Goal: Task Accomplishment & Management: Manage account settings

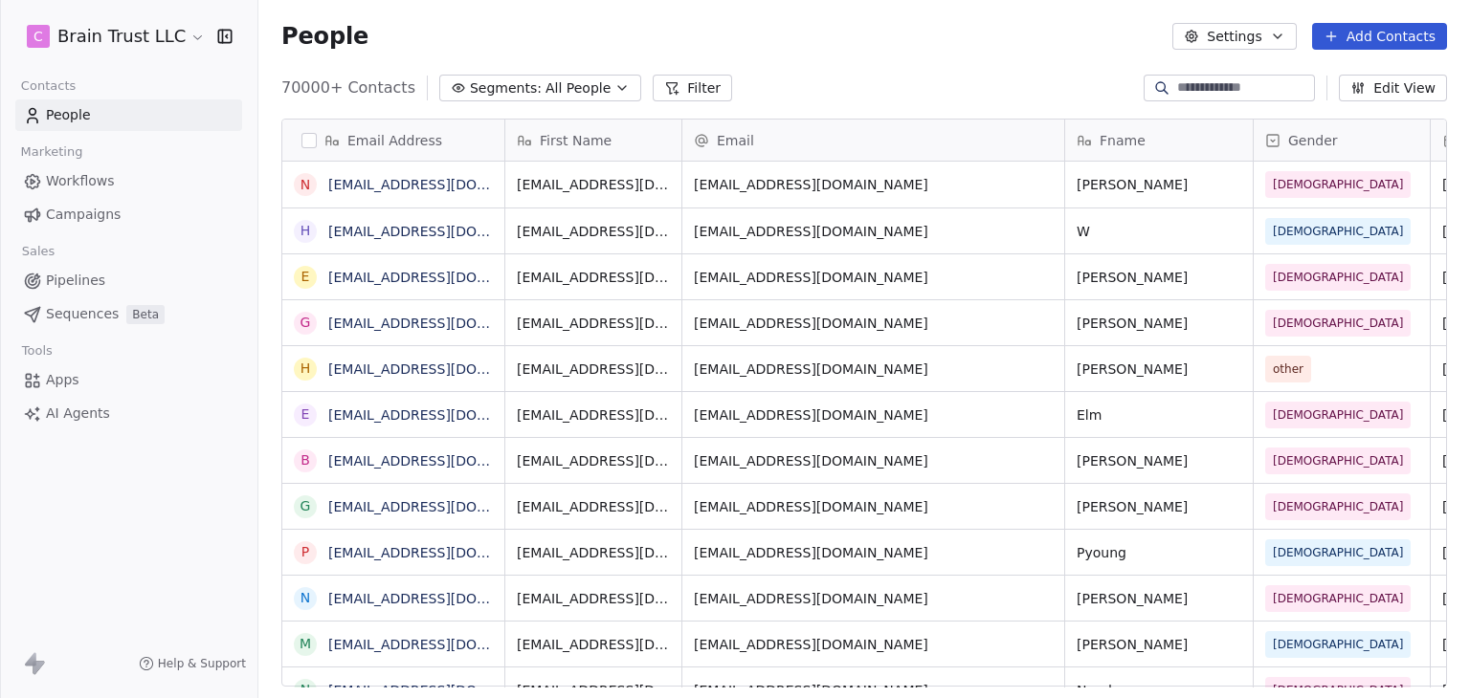
scroll to position [15, 15]
click at [135, 42] on html "C Brain Trust LLC Contacts People Marketing Workflows Campaigns Sales Pipelines…" at bounding box center [735, 349] width 1470 height 698
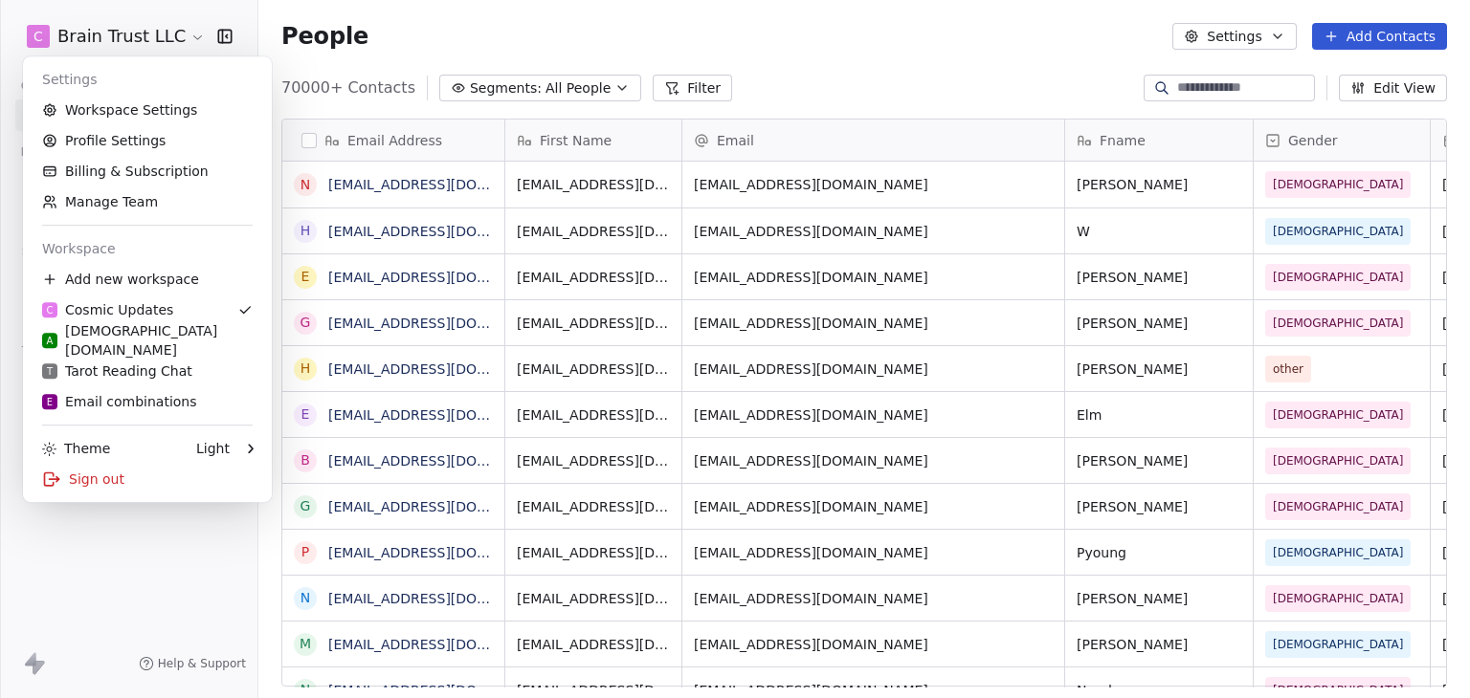
click at [754, 69] on html "C Brain Trust LLC Contacts People Marketing Workflows Campaigns Sales Pipelines…" at bounding box center [735, 349] width 1470 height 698
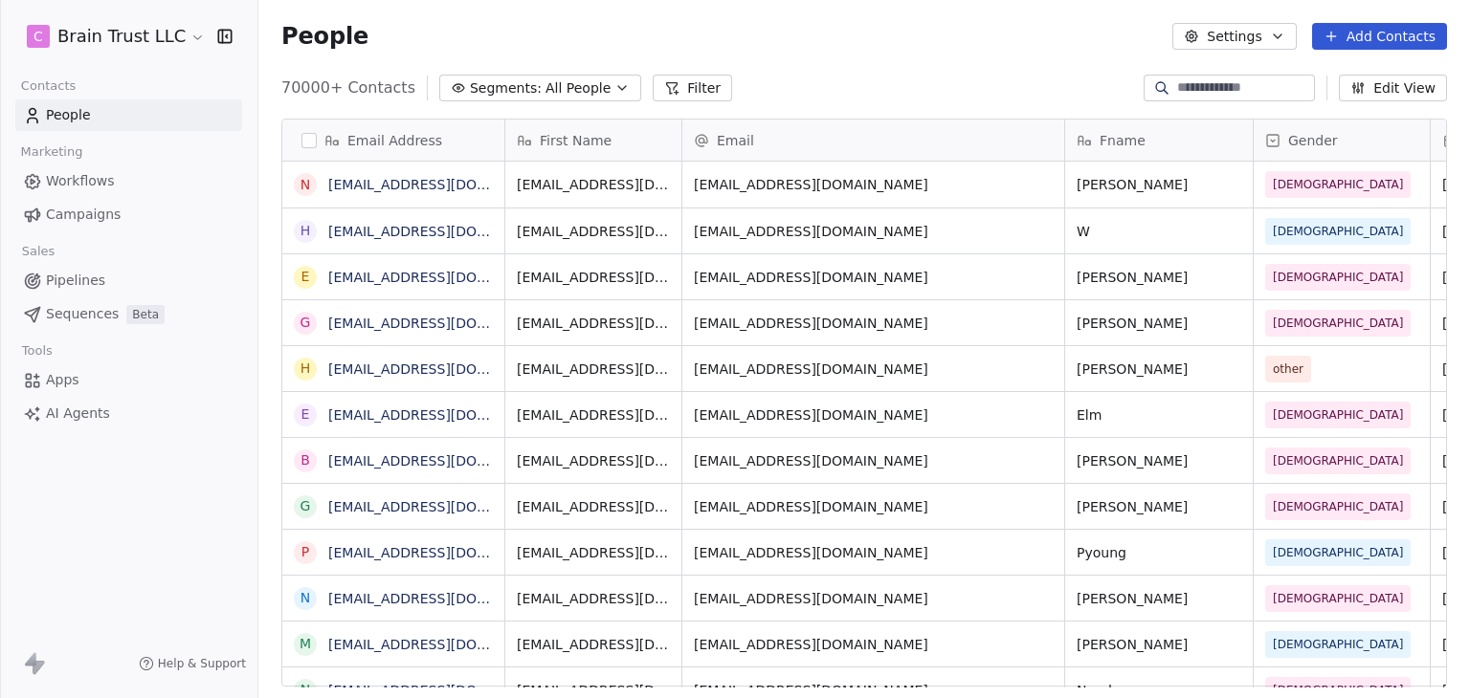
click at [44, 48] on html "C Brain Trust LLC Contacts People Marketing Workflows Campaigns Sales Pipelines…" at bounding box center [735, 349] width 1470 height 698
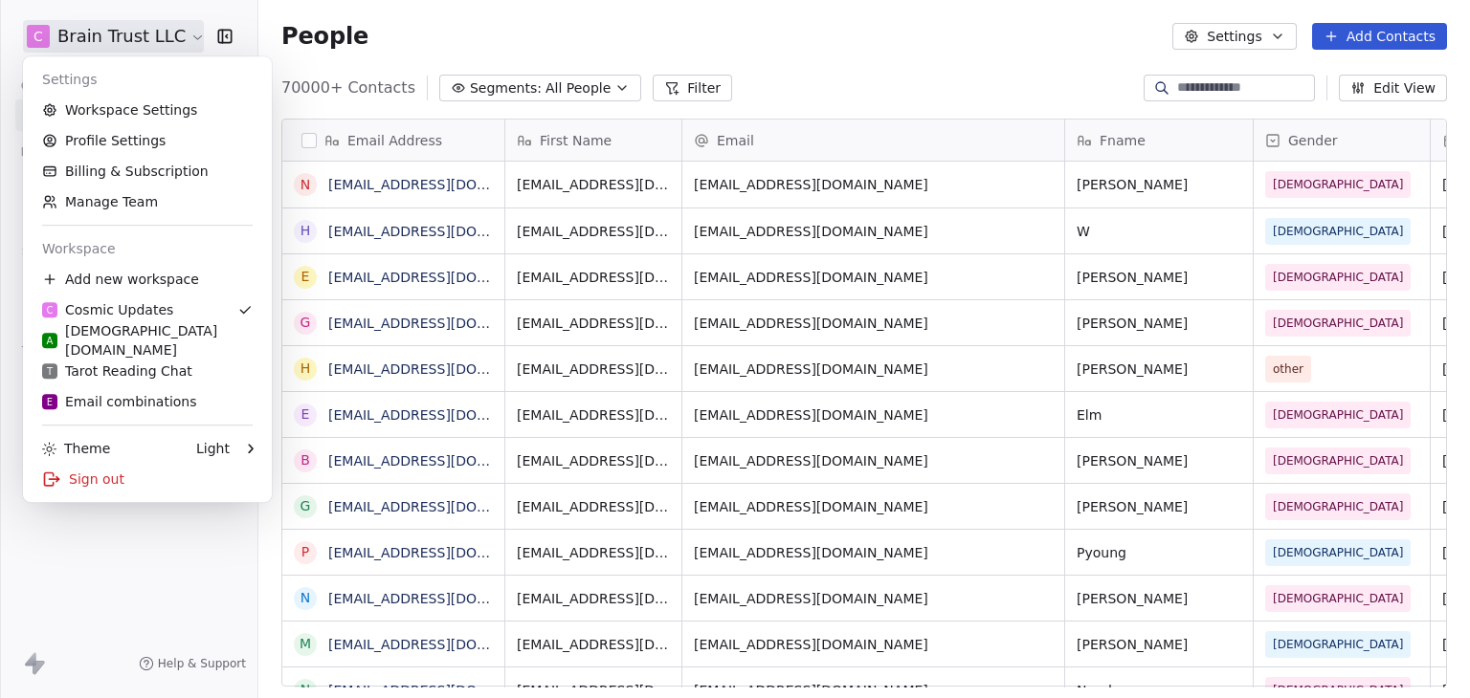
click at [150, 551] on html "C Brain Trust LLC Contacts People Marketing Workflows Campaigns Sales Pipelines…" at bounding box center [735, 349] width 1470 height 698
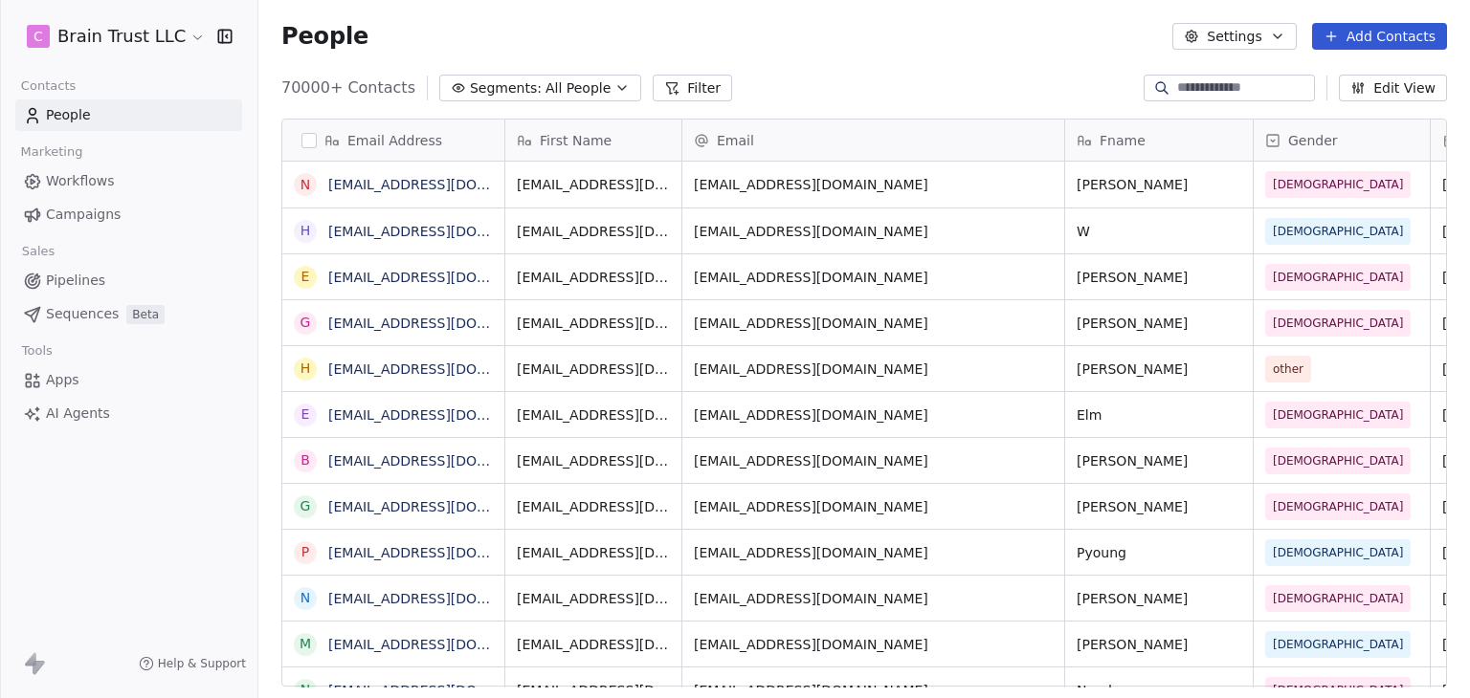
click at [154, 40] on html "C Brain Trust LLC Contacts People Marketing Workflows Campaigns Sales Pipelines…" at bounding box center [735, 349] width 1470 height 698
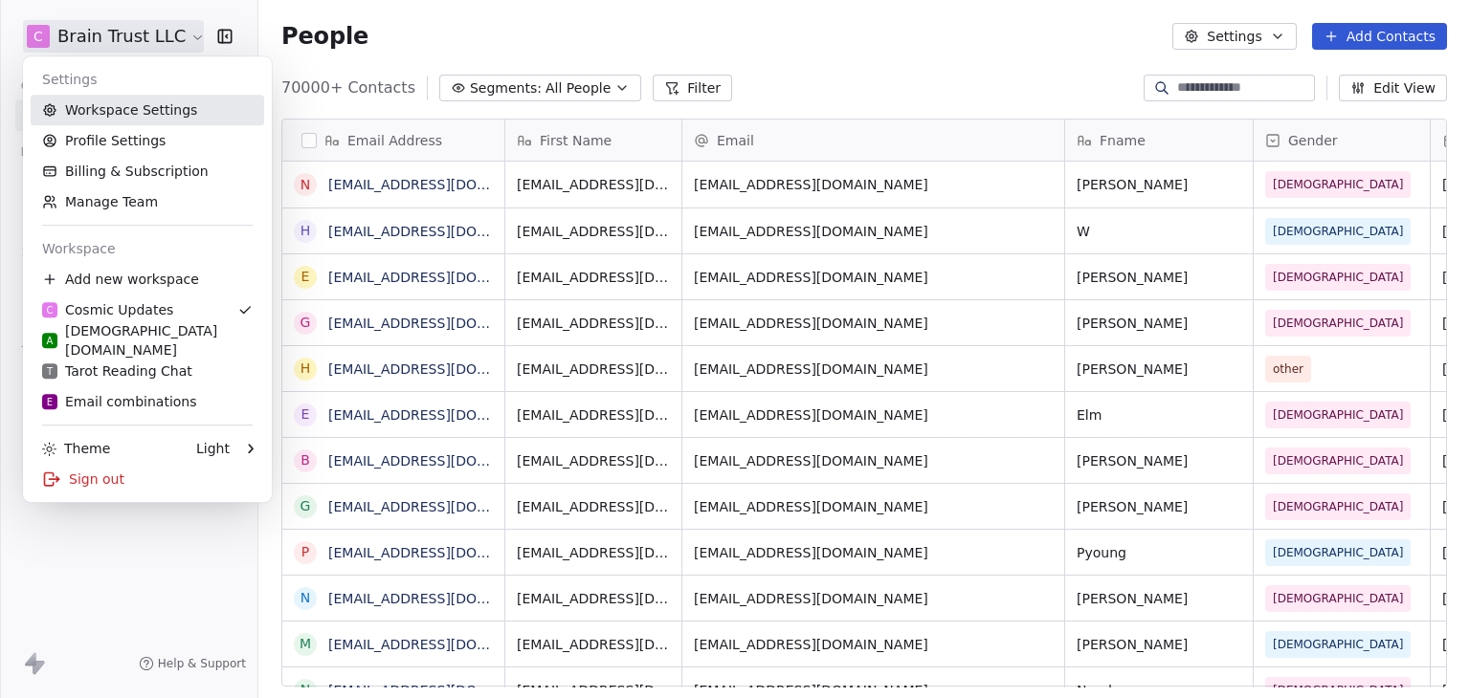
click at [146, 102] on link "Workspace Settings" at bounding box center [147, 110] width 233 height 31
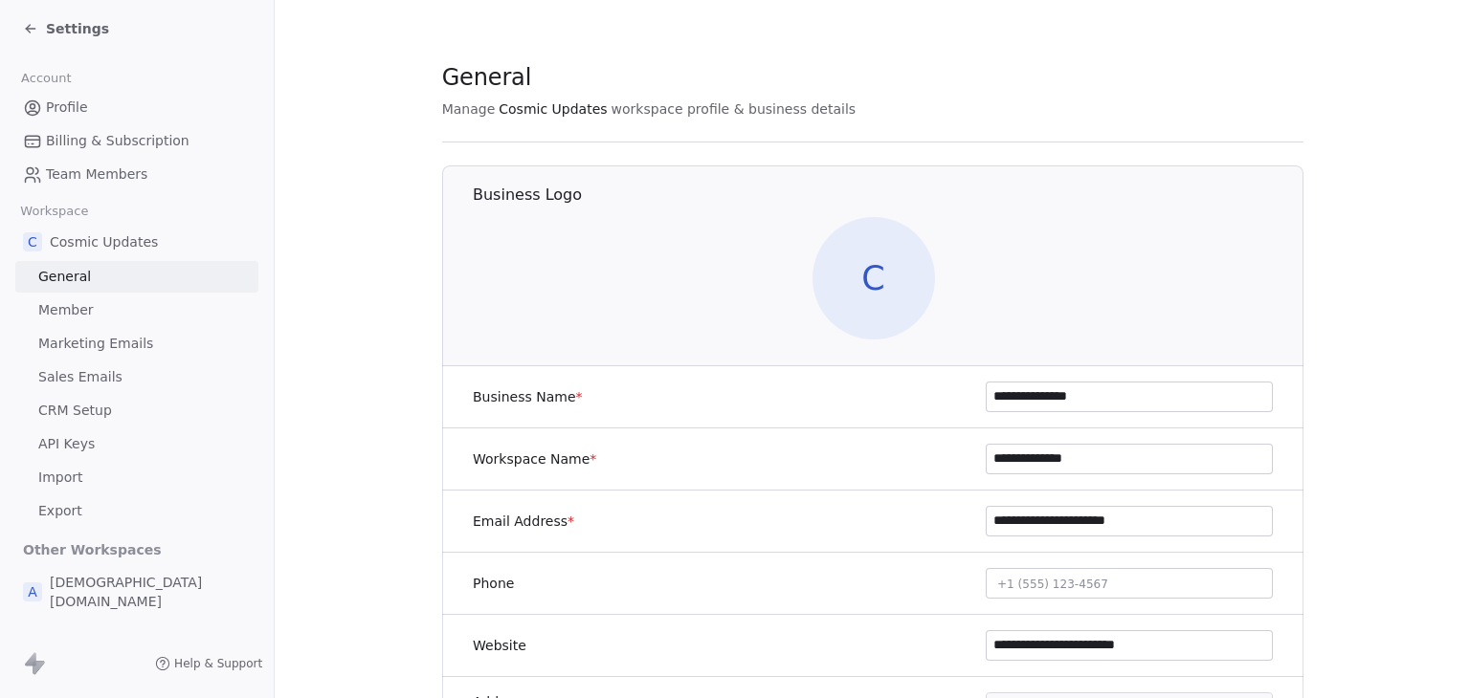
click at [87, 346] on span "Marketing Emails" at bounding box center [95, 344] width 115 height 20
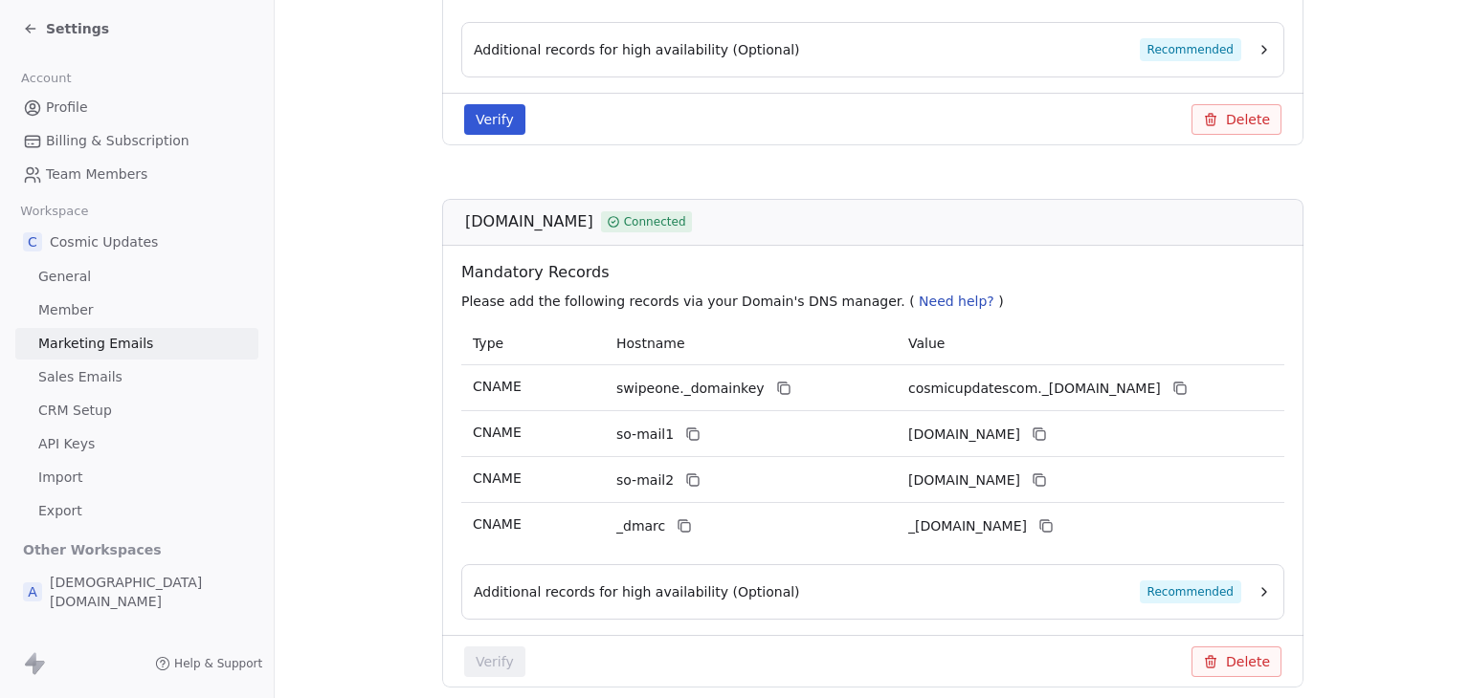
scroll to position [1244, 0]
click at [46, 25] on span "Settings" at bounding box center [77, 28] width 63 height 19
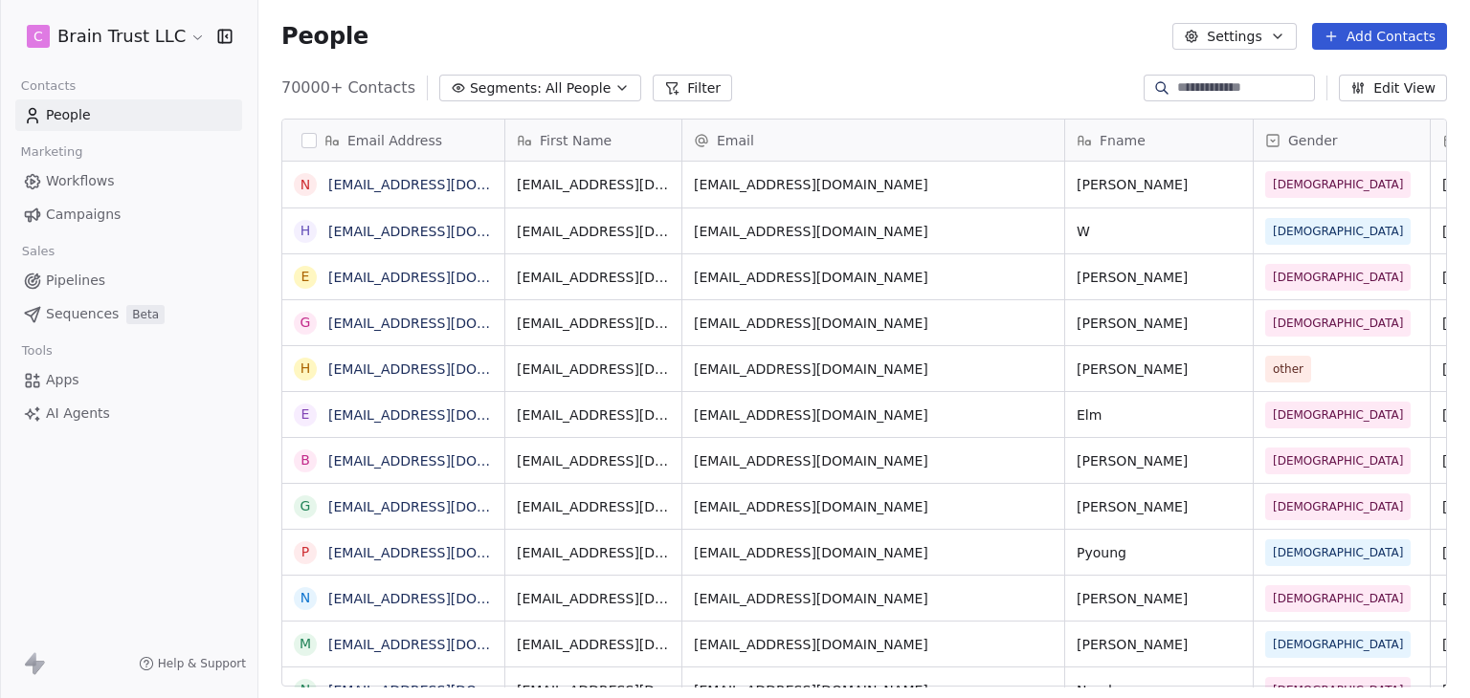
scroll to position [599, 1196]
click at [100, 210] on span "Campaigns" at bounding box center [83, 215] width 75 height 20
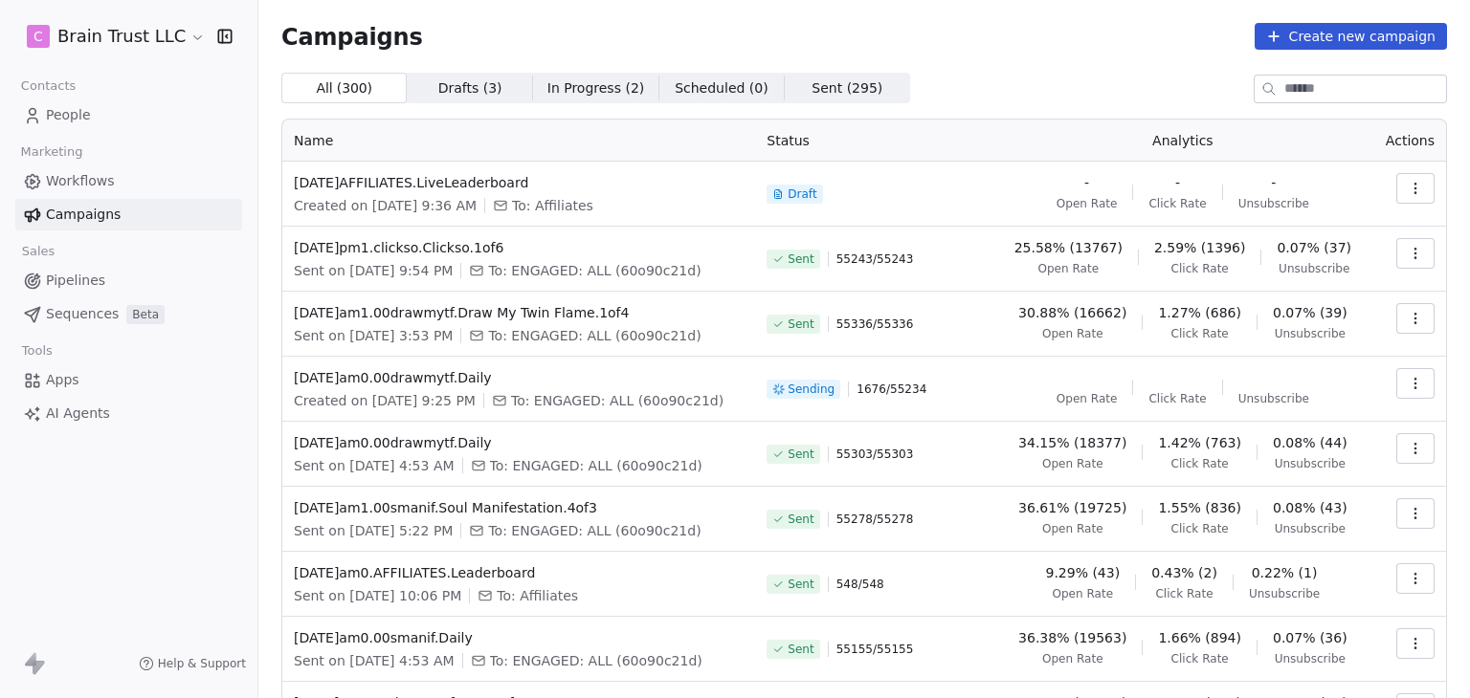
click at [104, 39] on html "C Brain Trust LLC Contacts People Marketing Workflows Campaigns Sales Pipelines…" at bounding box center [735, 349] width 1470 height 698
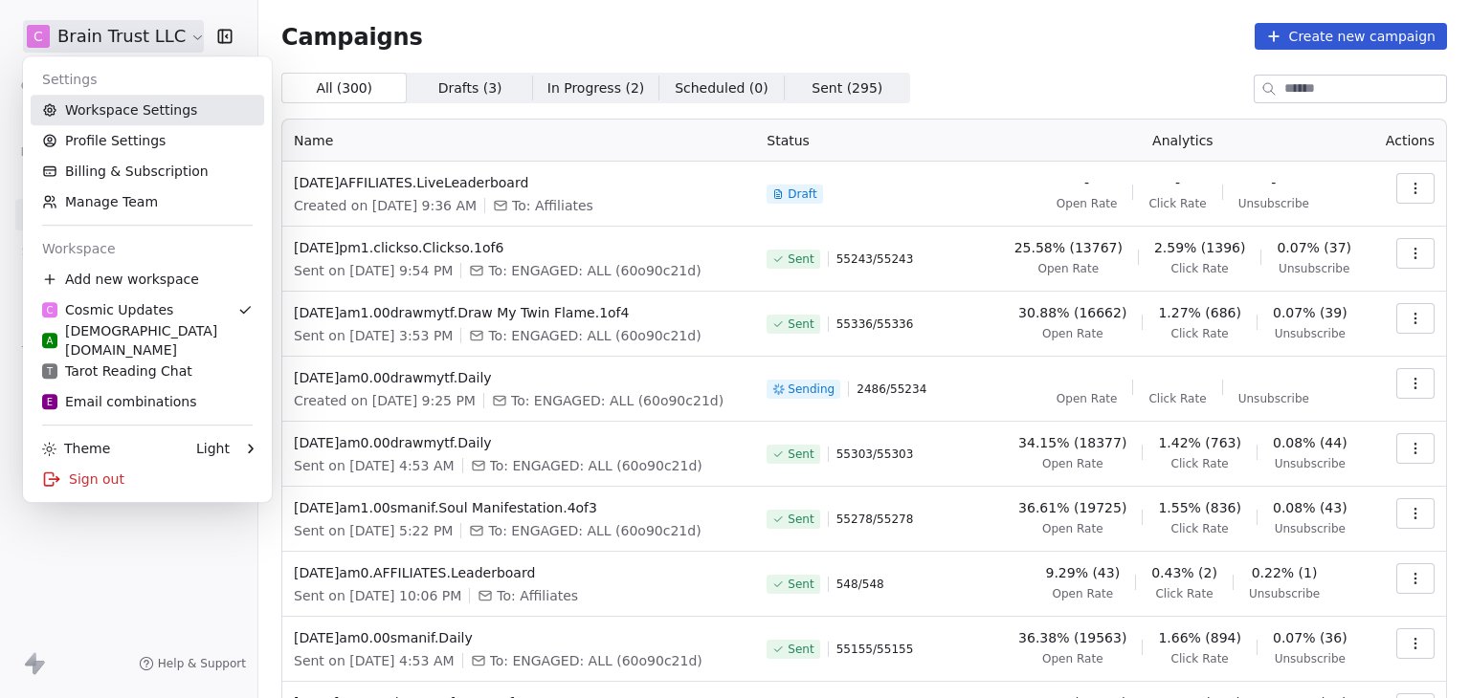
click at [179, 112] on link "Workspace Settings" at bounding box center [147, 110] width 233 height 31
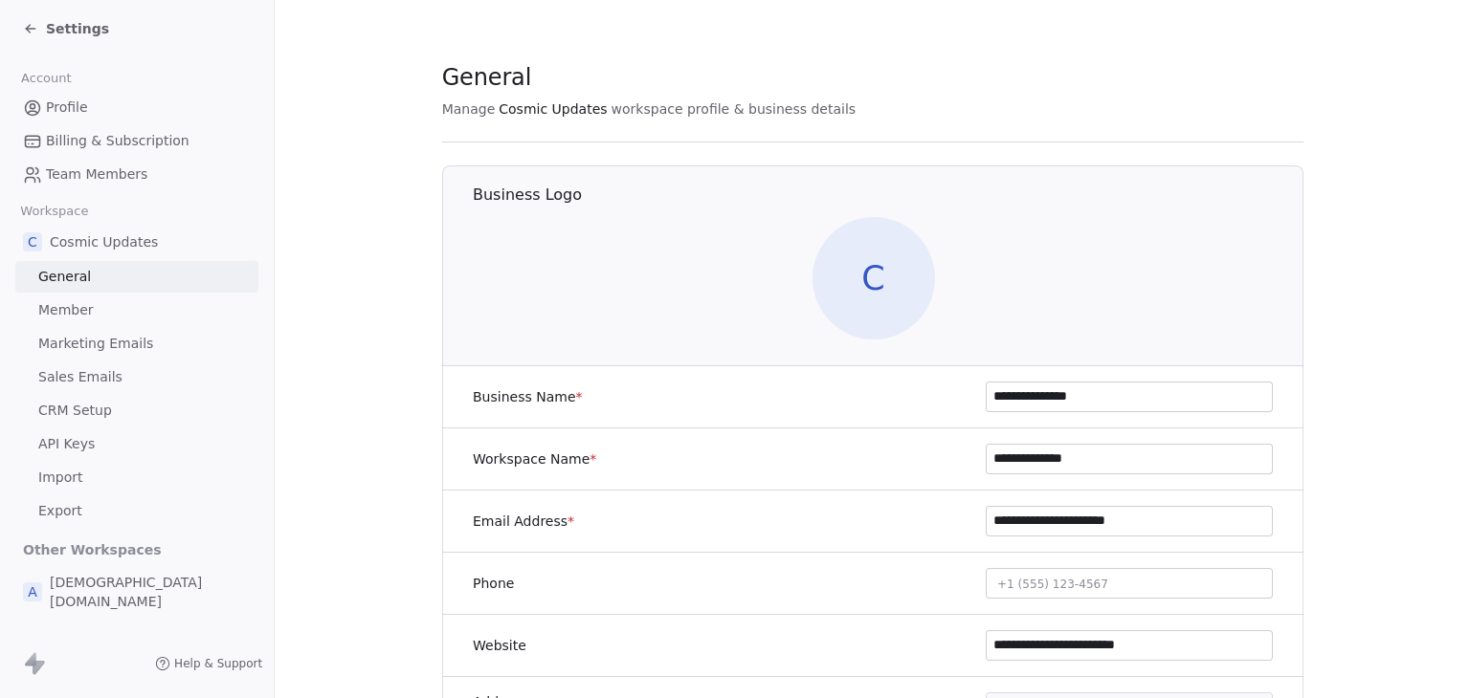
click at [96, 345] on span "Marketing Emails" at bounding box center [95, 344] width 115 height 20
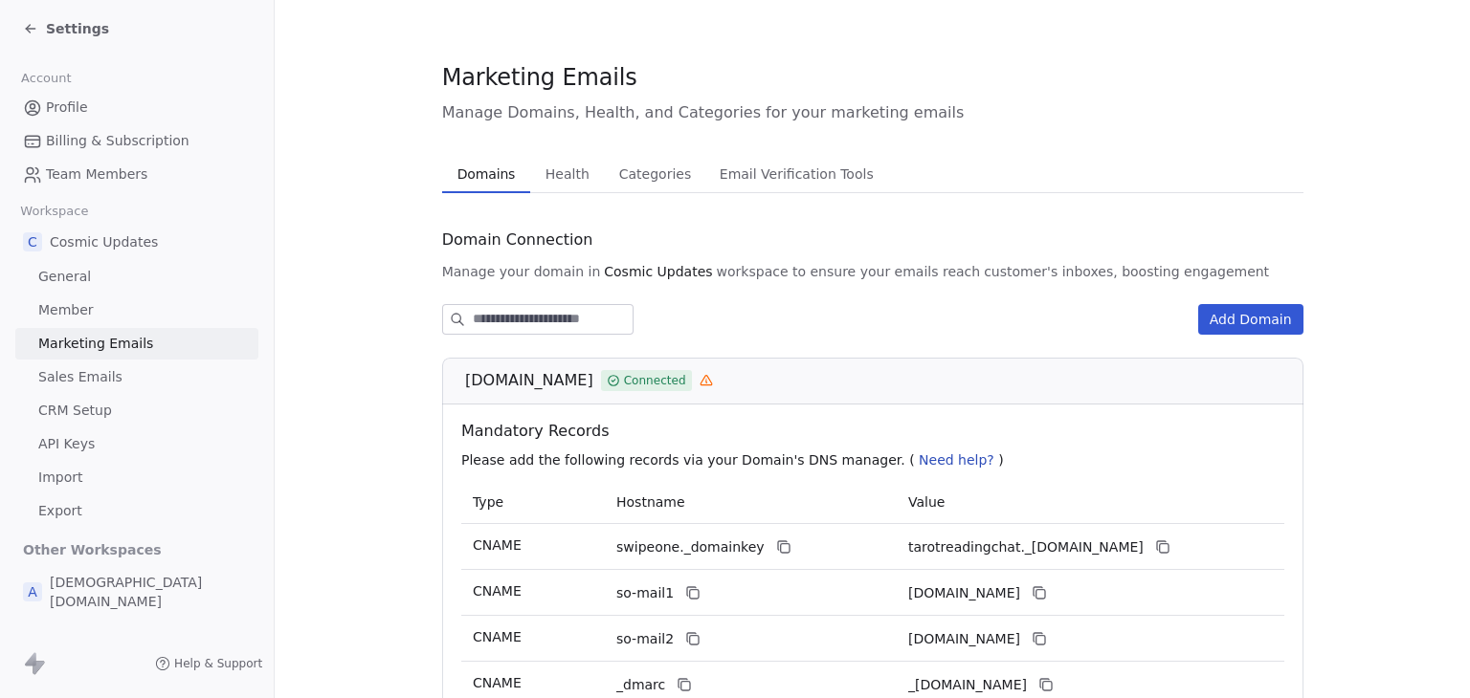
click at [734, 173] on span "Email Verification Tools" at bounding box center [796, 174] width 169 height 27
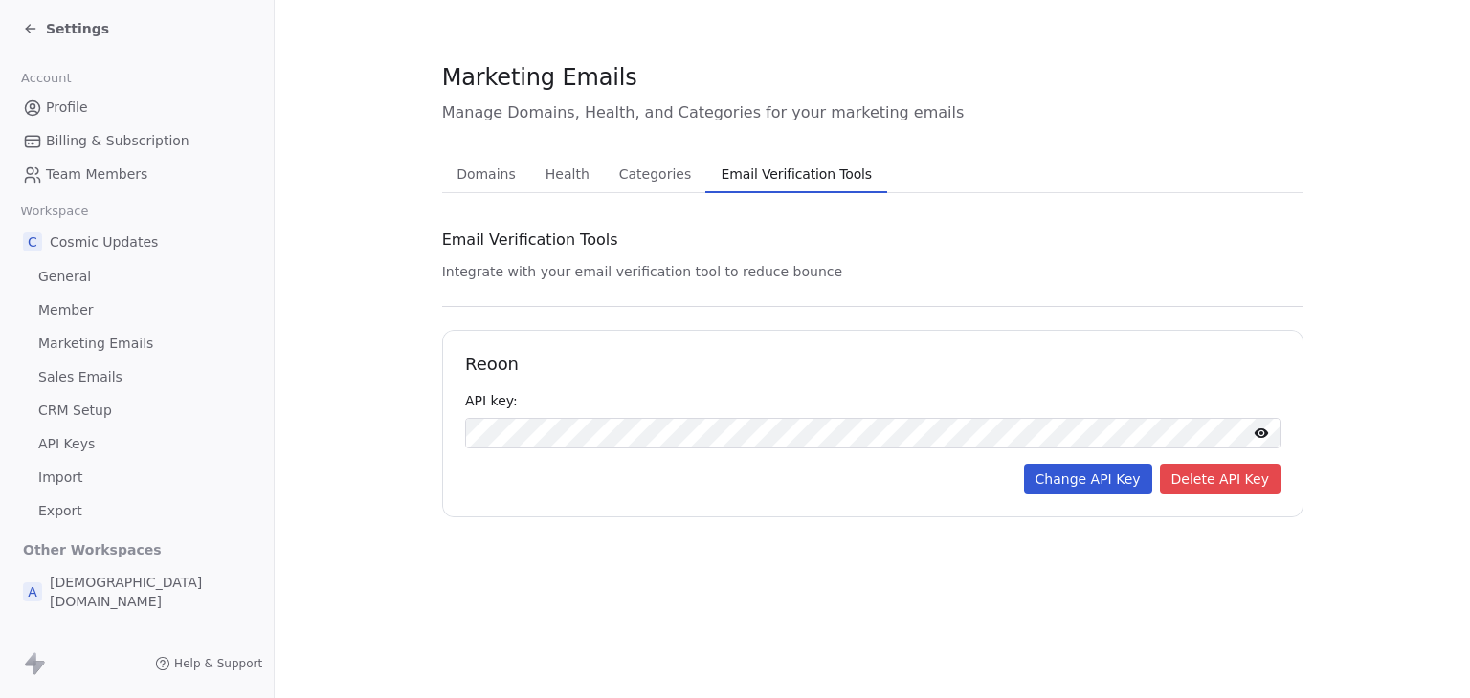
click at [566, 178] on span "Health" at bounding box center [567, 174] width 59 height 27
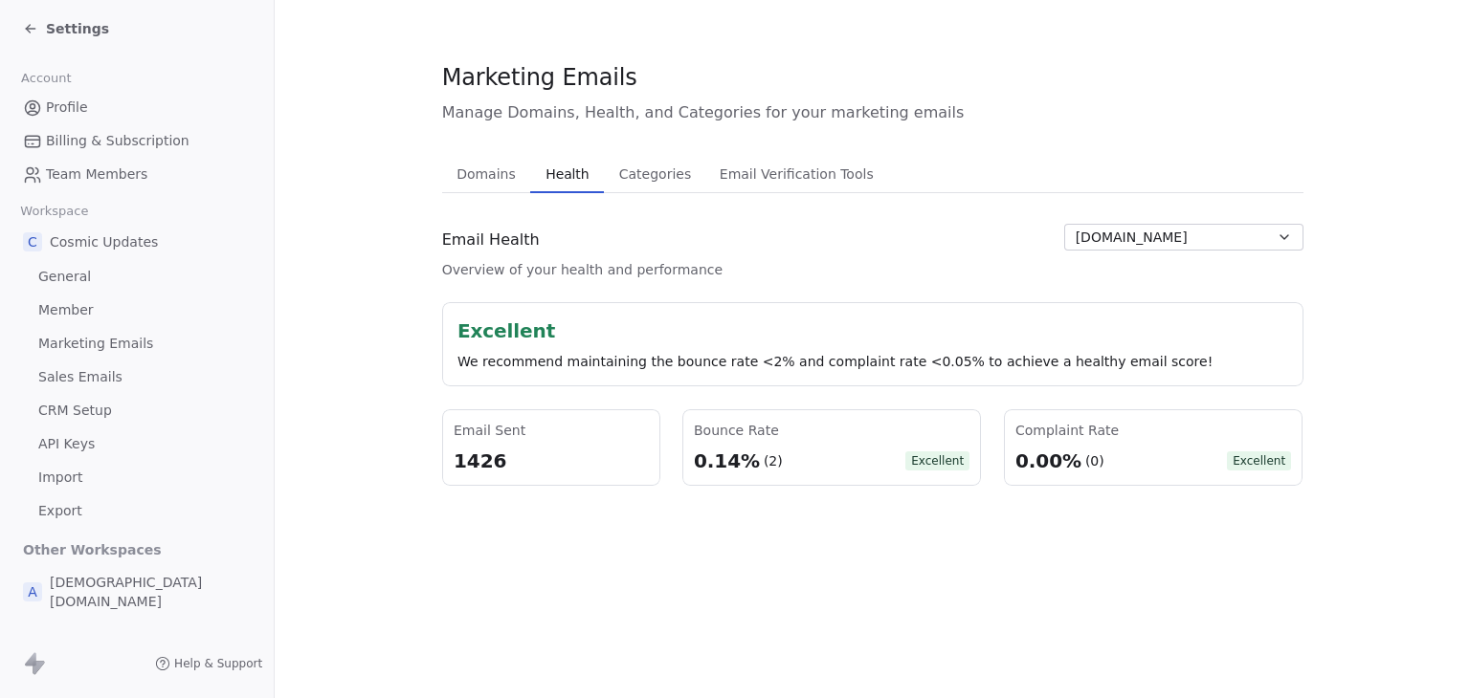
click at [1241, 241] on button "tarotreading.chat" at bounding box center [1183, 237] width 239 height 27
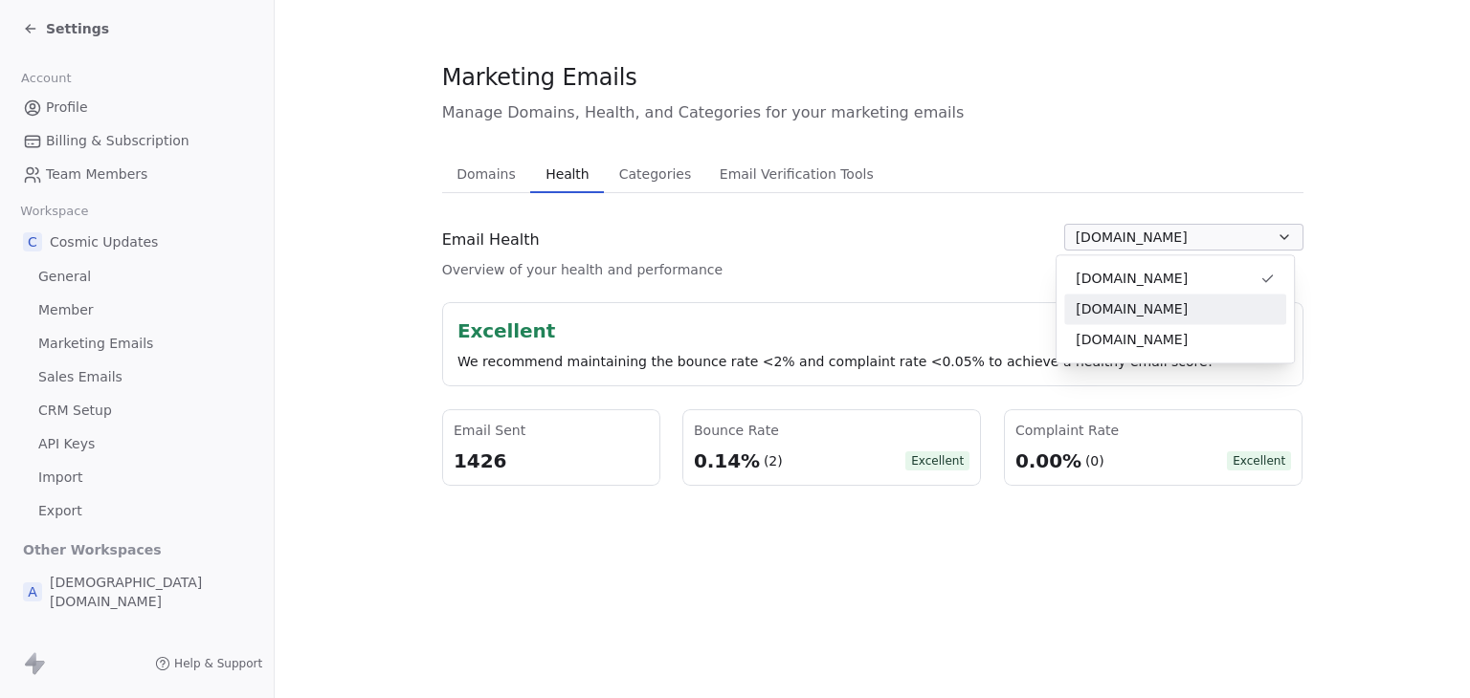
click at [1174, 304] on span "cosmicupdates.com" at bounding box center [1131, 309] width 112 height 20
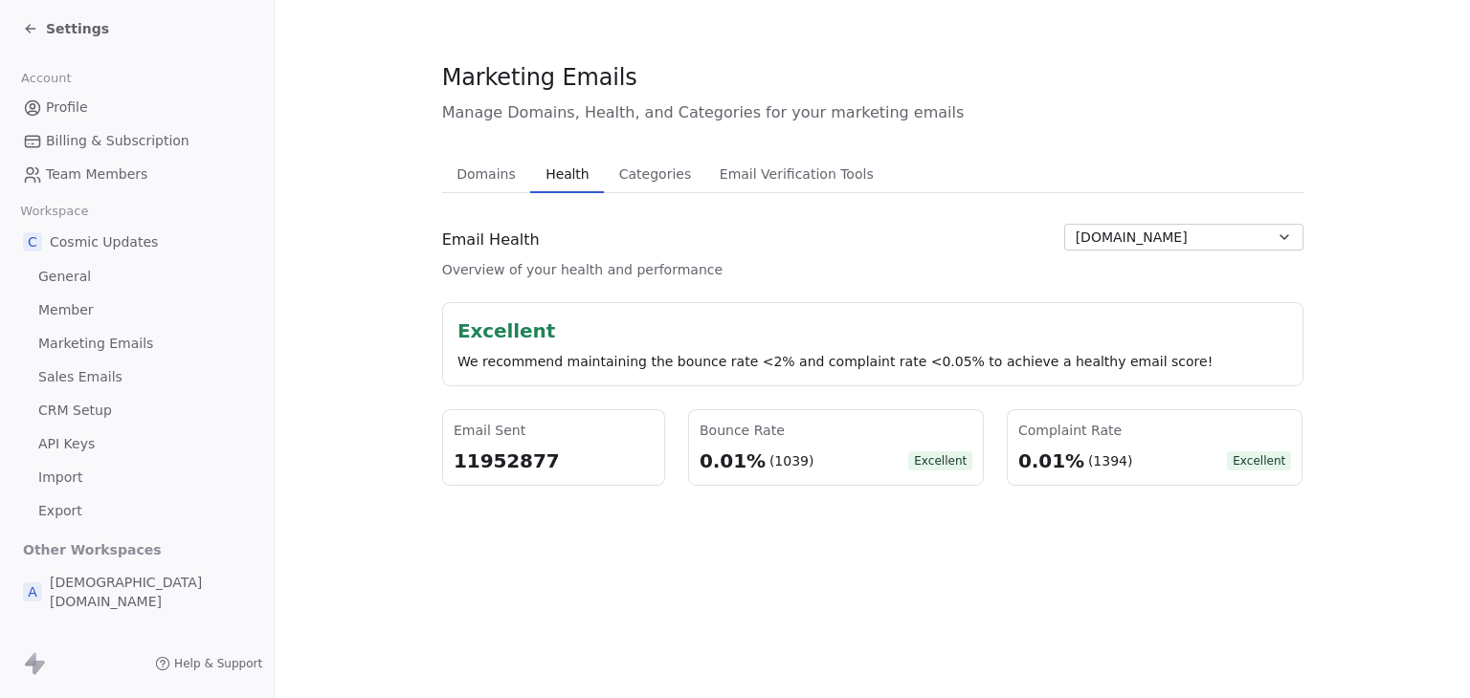
click at [1217, 233] on button "cosmicupdates.com" at bounding box center [1183, 237] width 239 height 27
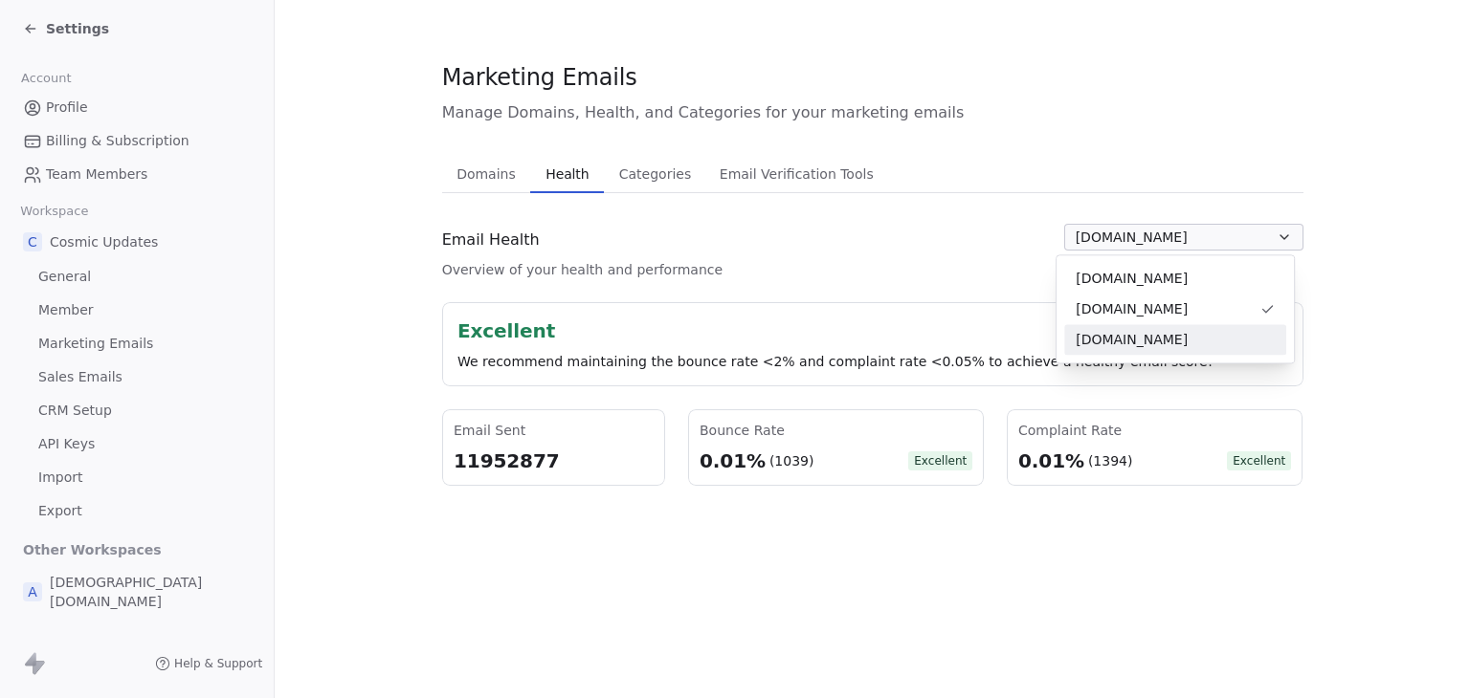
click at [1118, 333] on span "tarotreadingchat.com" at bounding box center [1131, 340] width 112 height 20
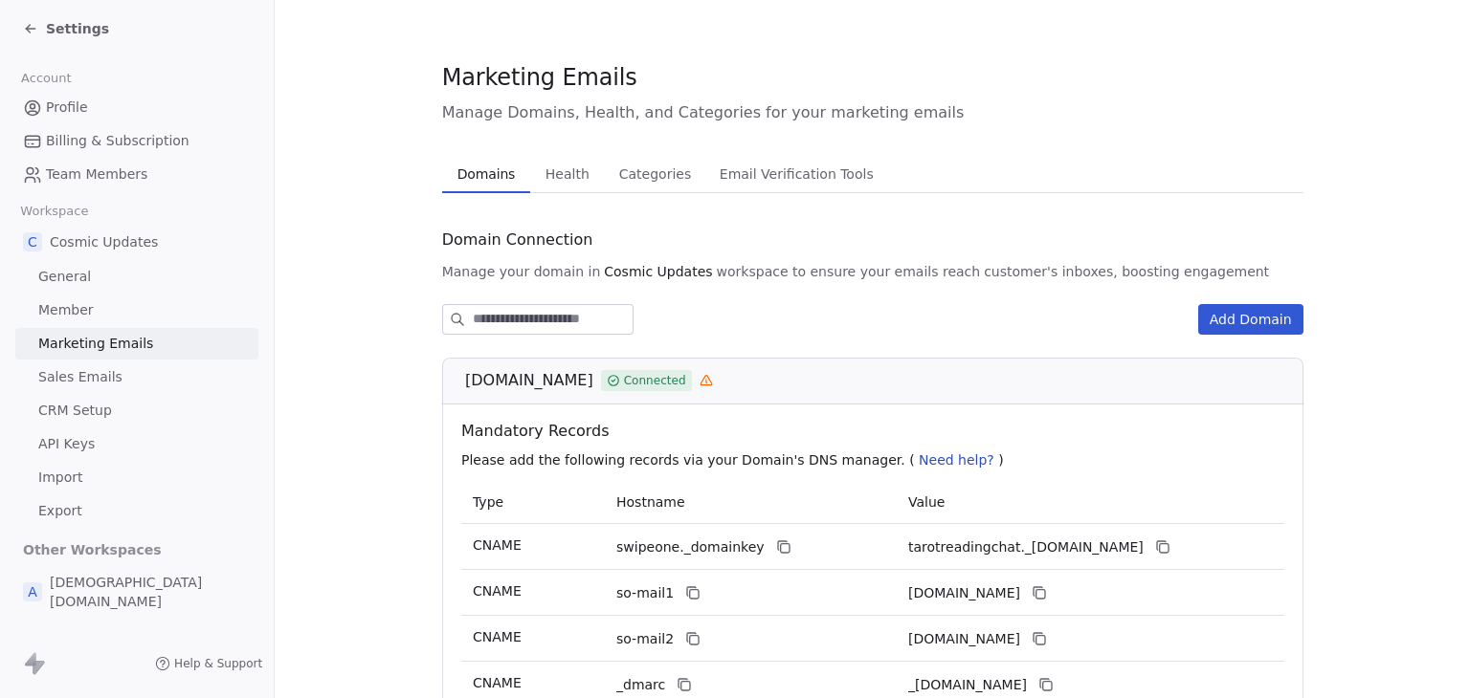
click at [471, 184] on span "Domains" at bounding box center [487, 174] width 74 height 27
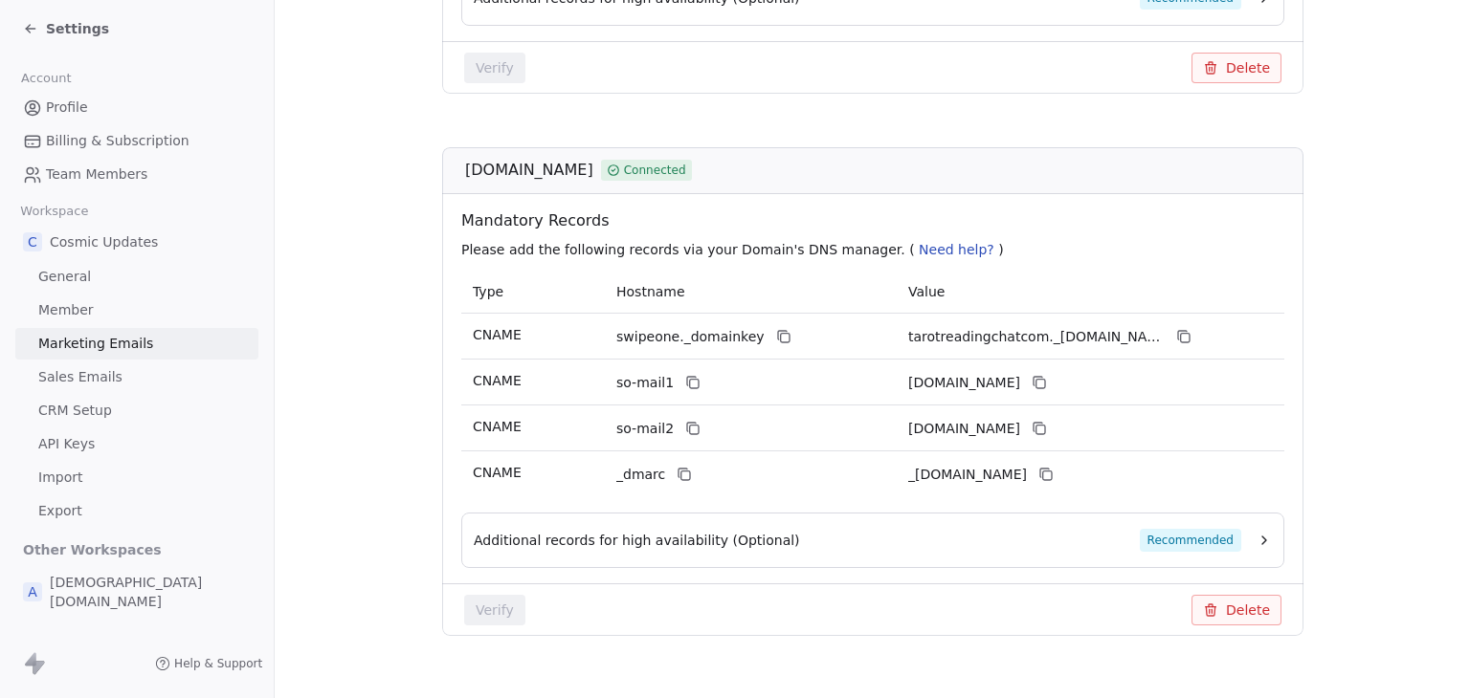
scroll to position [1865, 0]
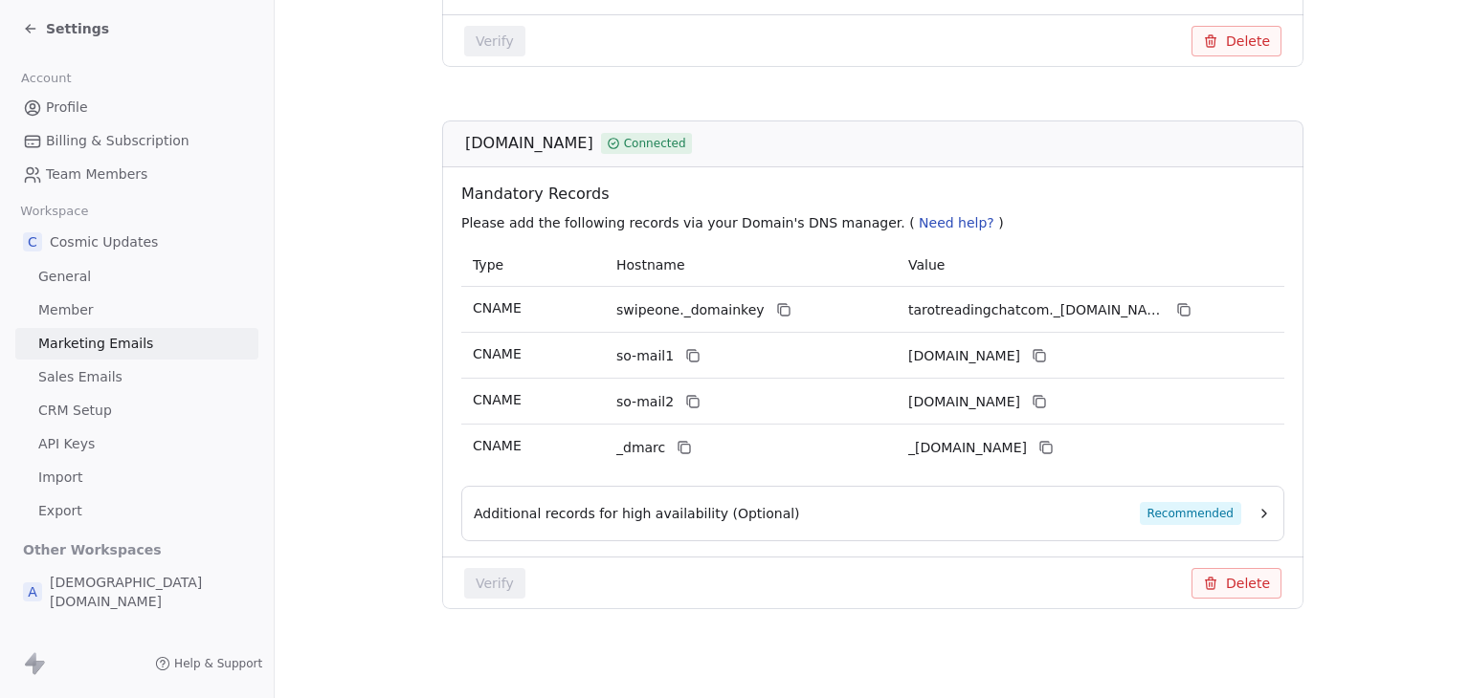
click at [77, 26] on span "Settings" at bounding box center [77, 28] width 63 height 19
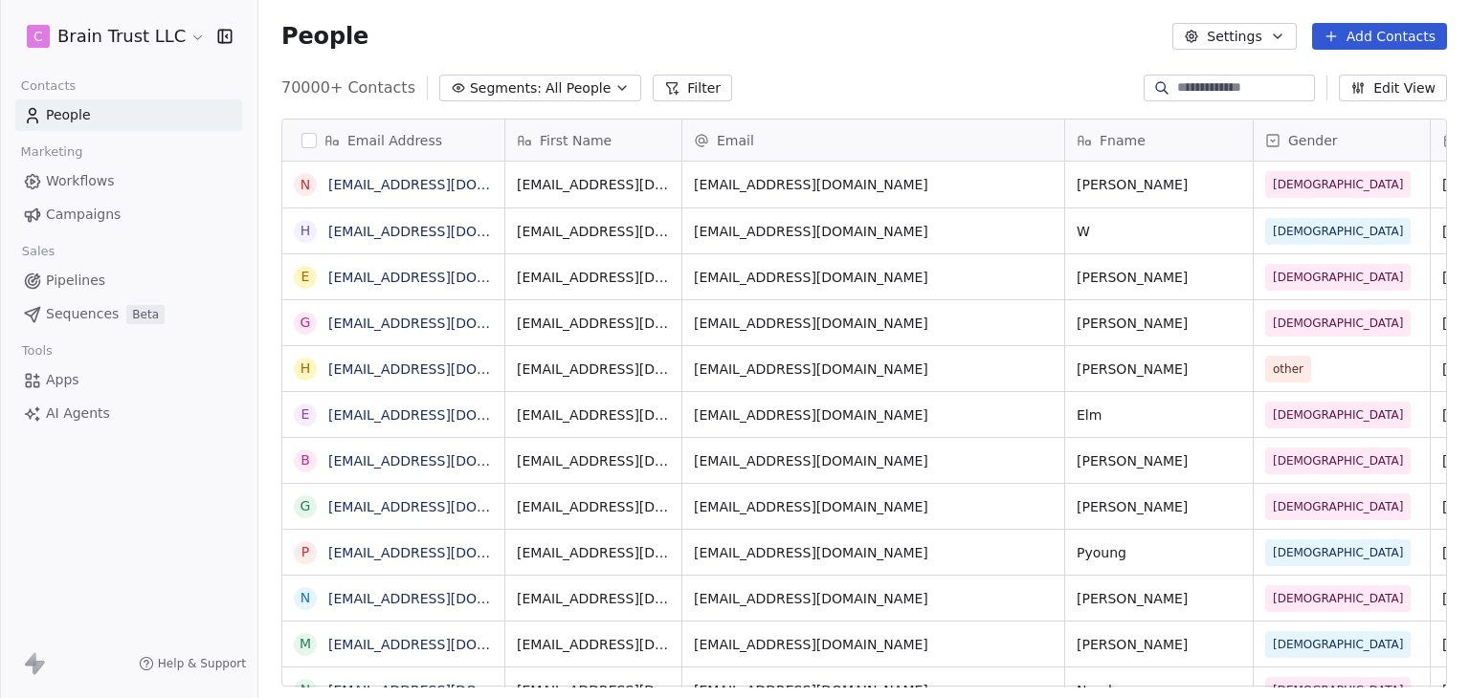
scroll to position [599, 1196]
click at [77, 26] on html "C Brain Trust LLC Contacts People Marketing Workflows Campaigns Sales Pipelines…" at bounding box center [735, 349] width 1470 height 698
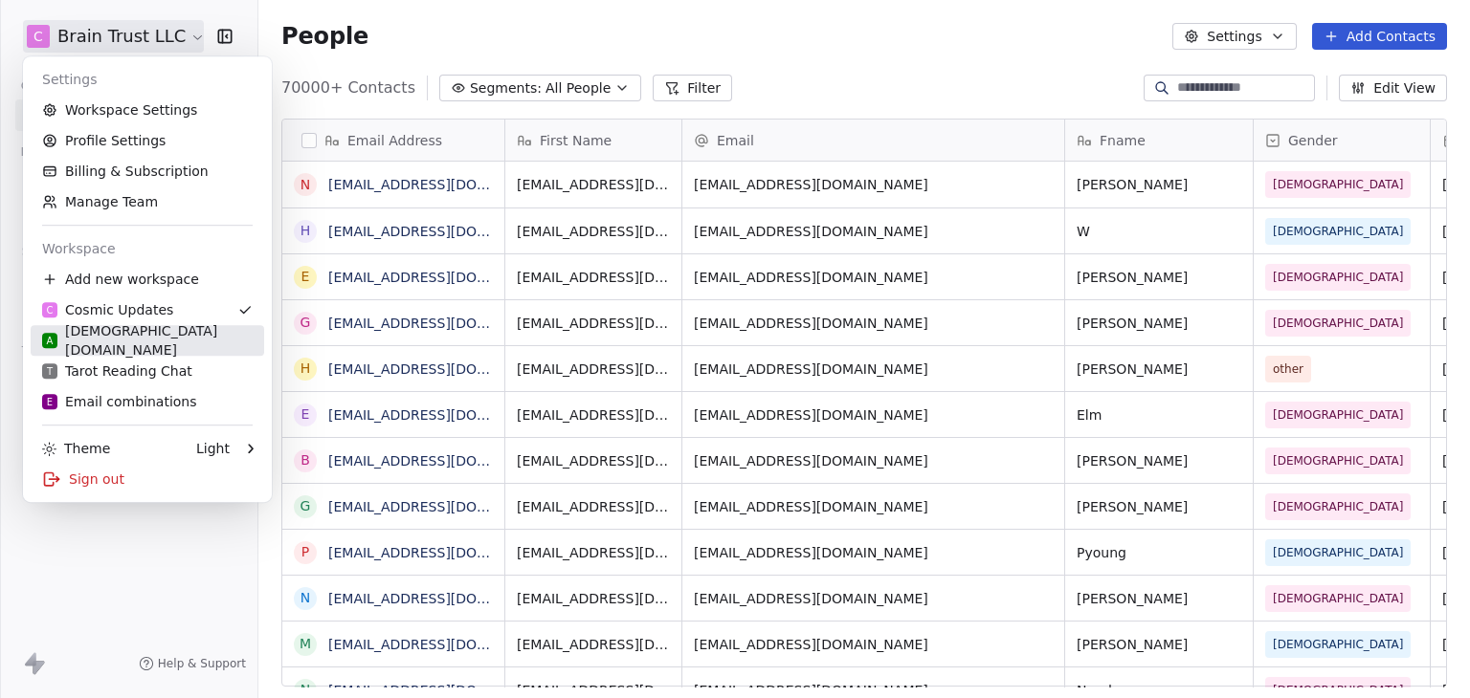
click at [134, 333] on div "A Apostles.App" at bounding box center [147, 340] width 210 height 38
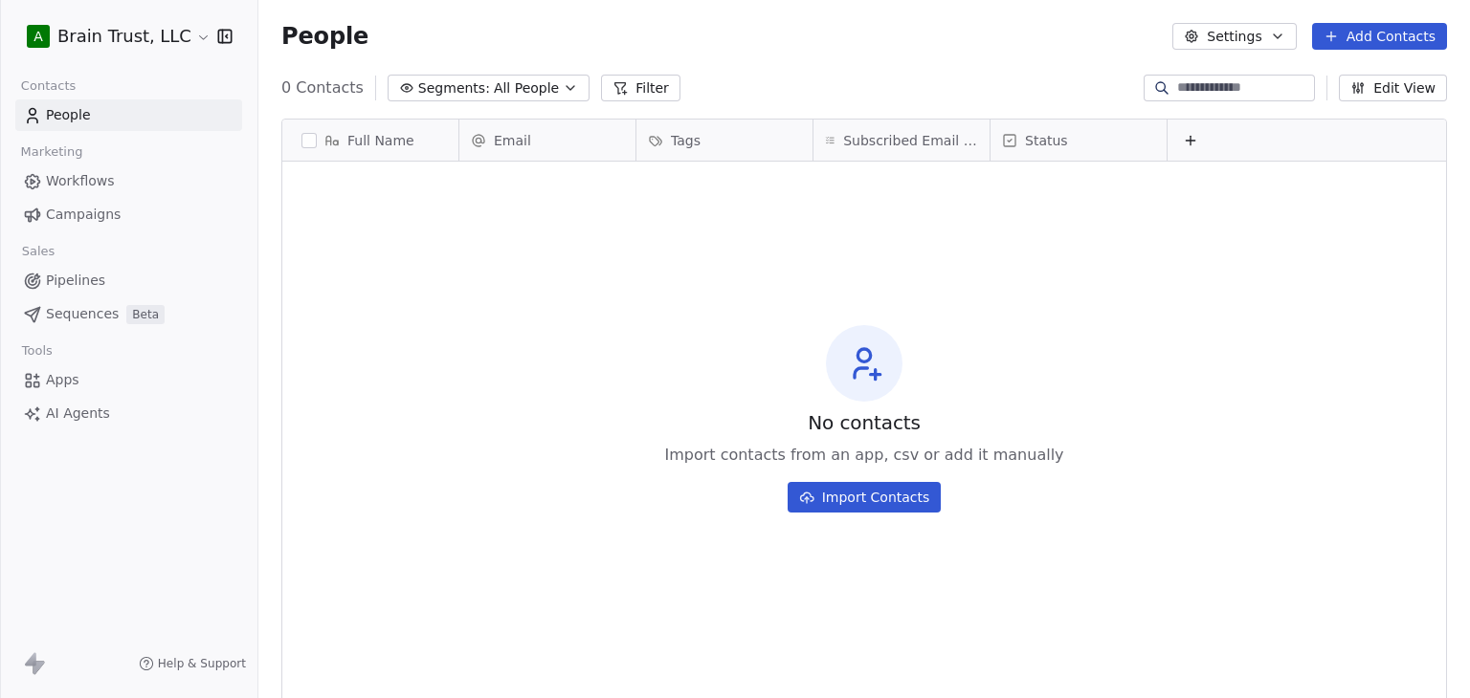
scroll to position [599, 1196]
click at [123, 36] on html "A Brain Trust, LLC Contacts People Marketing Workflows Campaigns Sales Pipeline…" at bounding box center [735, 349] width 1470 height 698
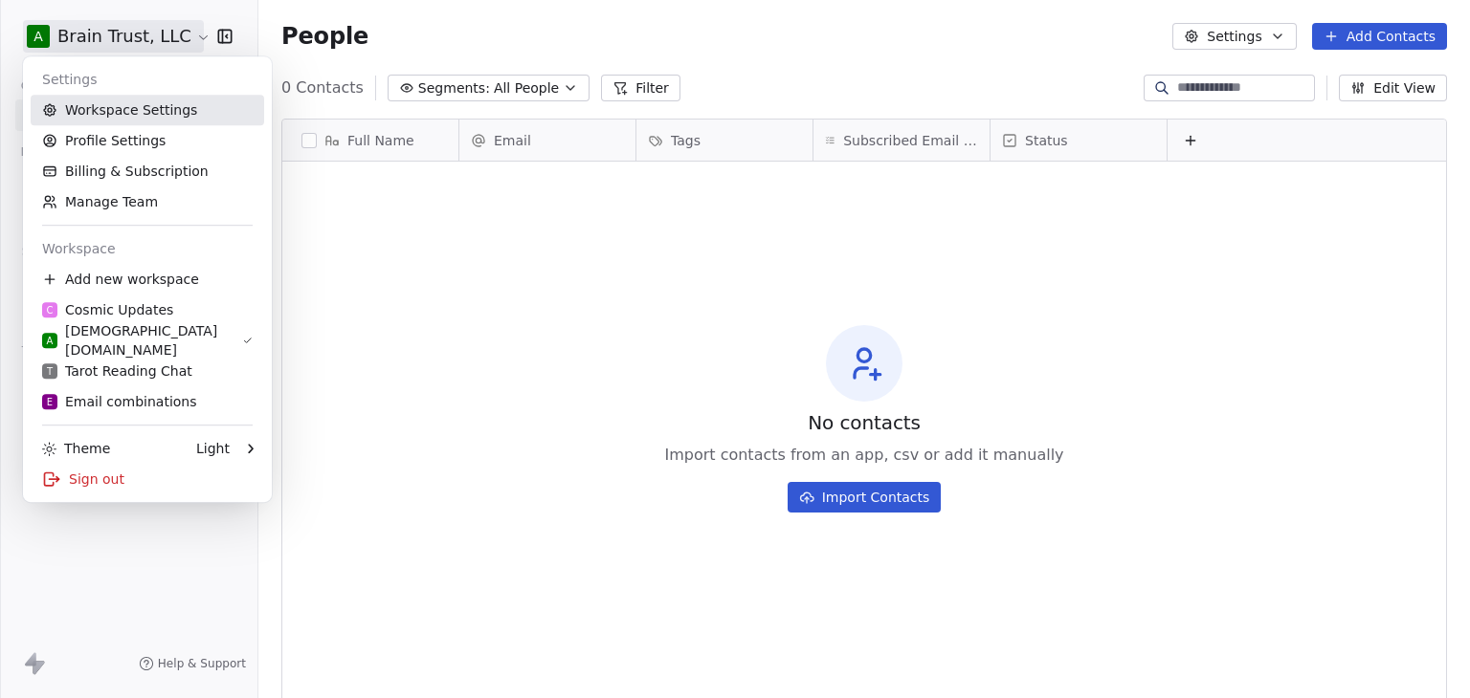
click at [128, 118] on link "Workspace Settings" at bounding box center [147, 110] width 233 height 31
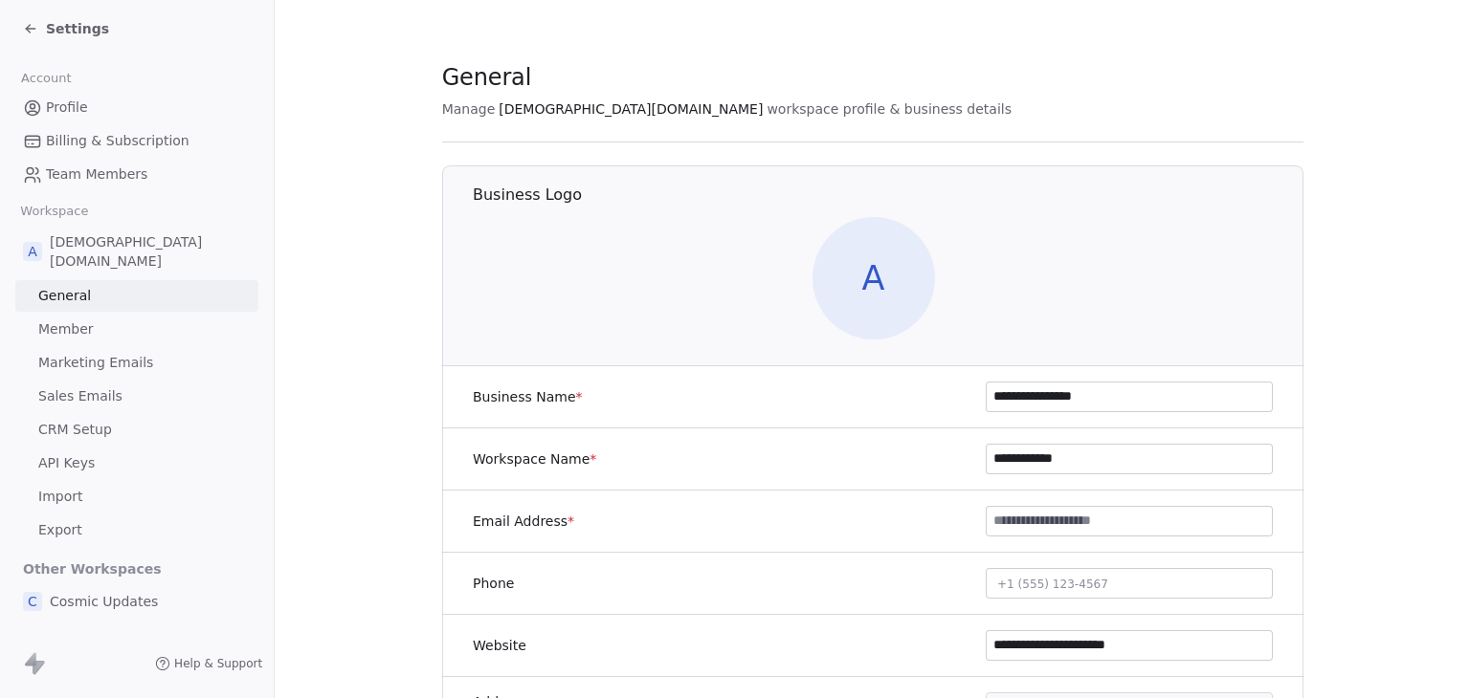
click at [103, 353] on span "Marketing Emails" at bounding box center [95, 363] width 115 height 20
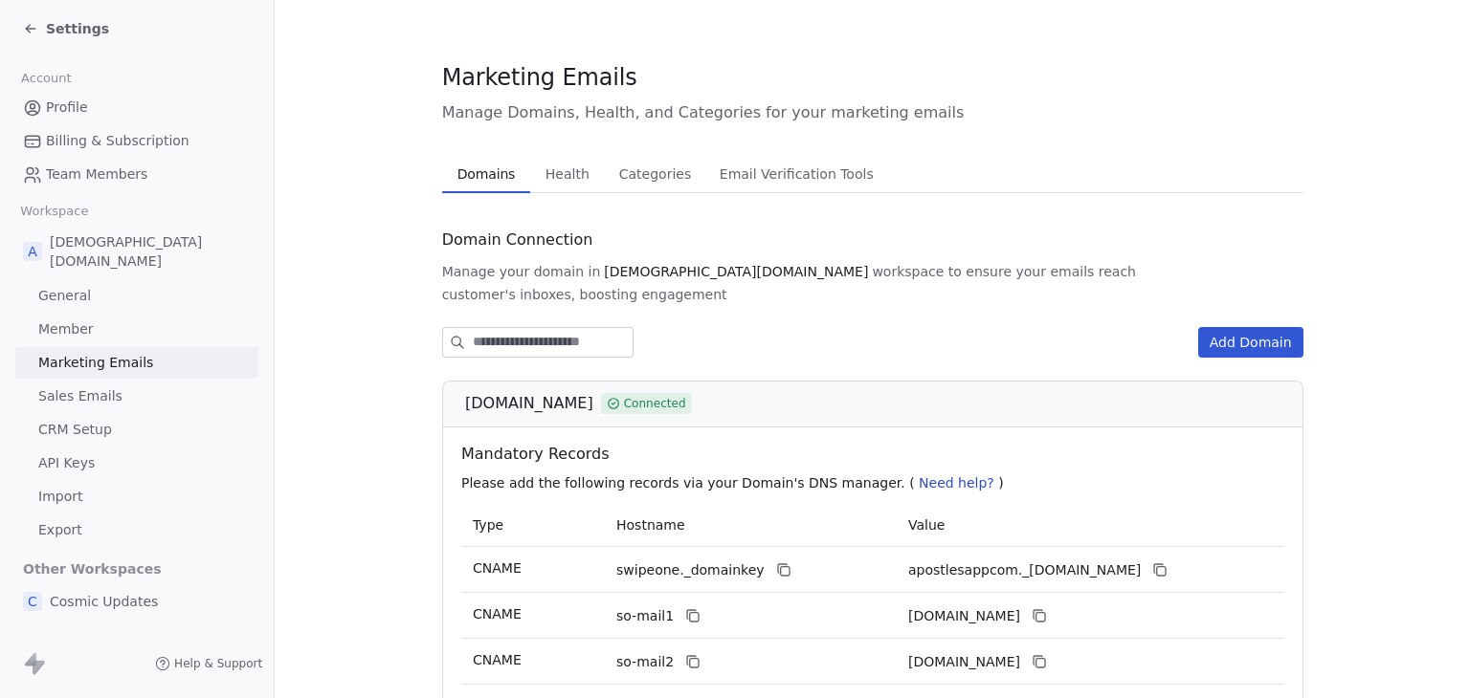
click at [581, 174] on button "Health Health" at bounding box center [567, 174] width 74 height 38
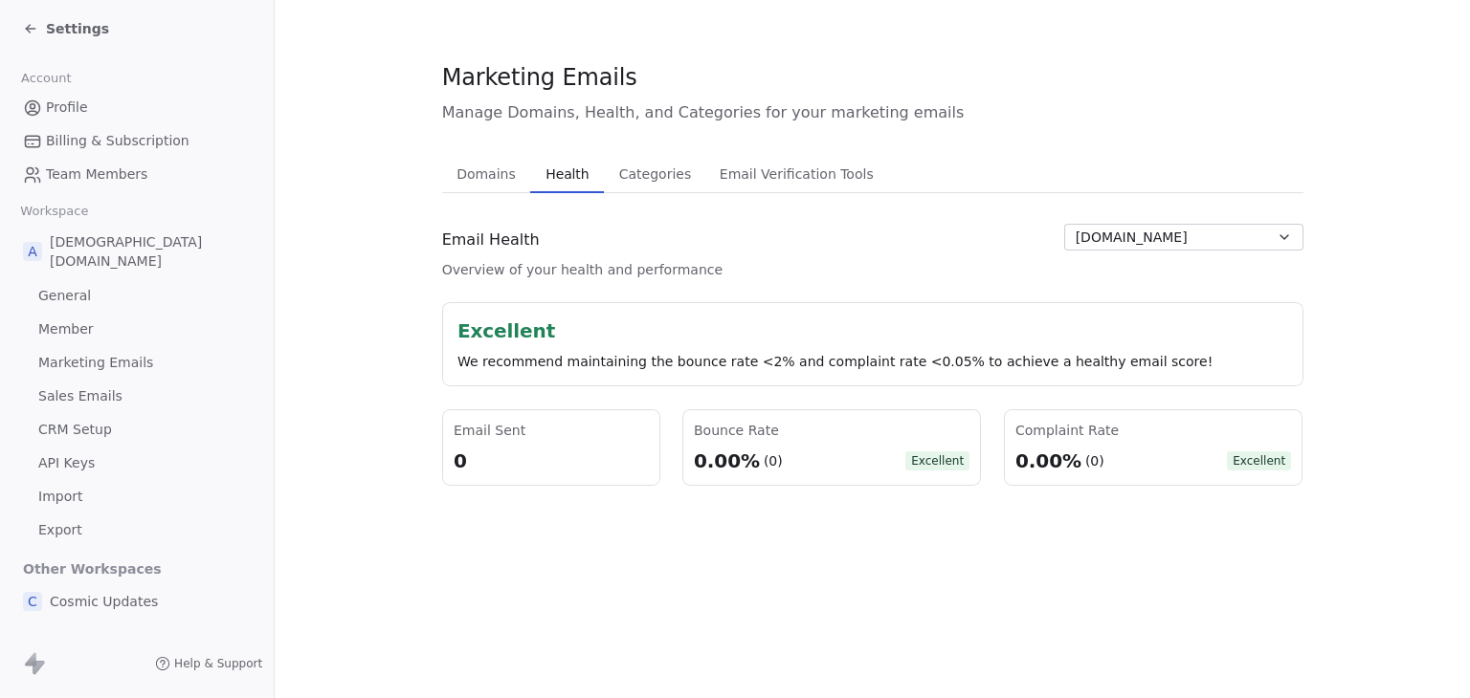
click at [1139, 236] on span "apostlesapp.com" at bounding box center [1131, 238] width 112 height 20
click at [912, 246] on html "Settings Account Profile Billing & Subscription Team Members Workspace A Apostl…" at bounding box center [735, 349] width 1470 height 698
click at [88, 16] on div "Settings" at bounding box center [140, 28] width 235 height 27
click at [84, 23] on span "Settings" at bounding box center [77, 28] width 63 height 19
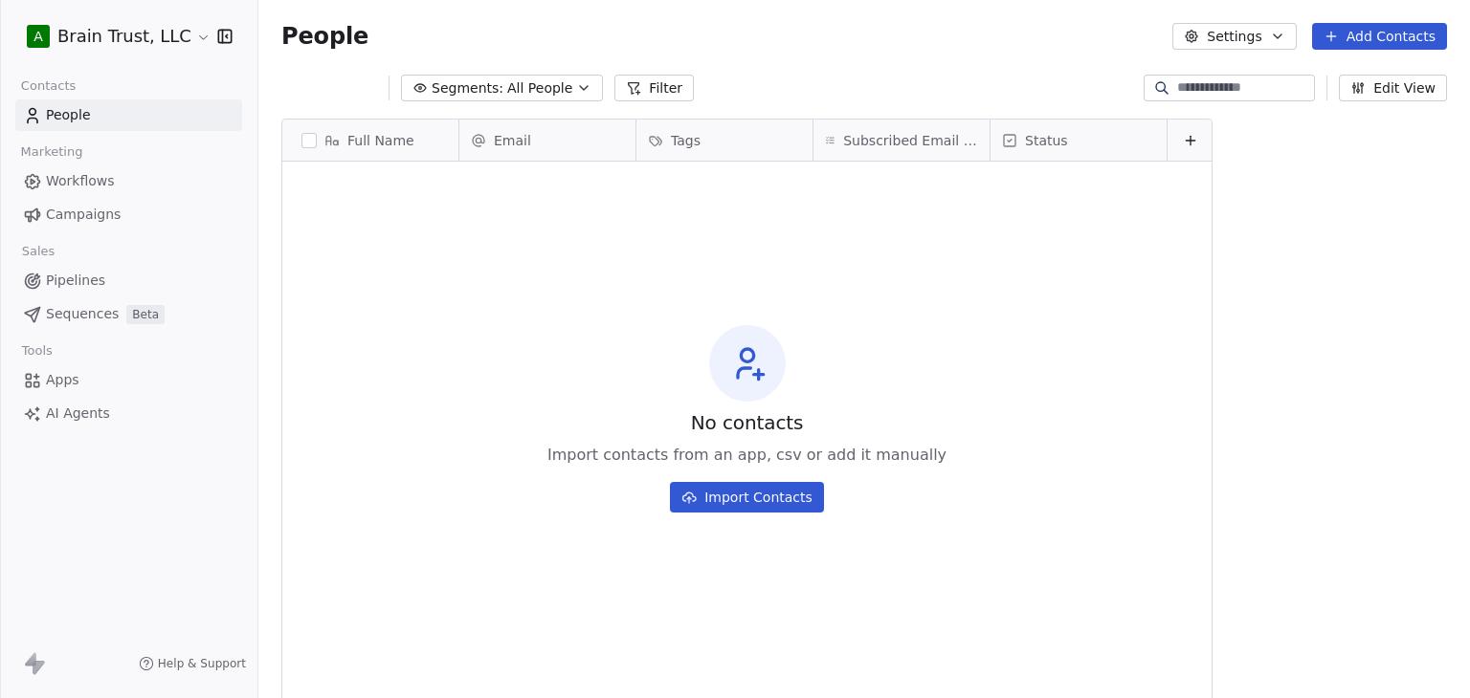
scroll to position [599, 1196]
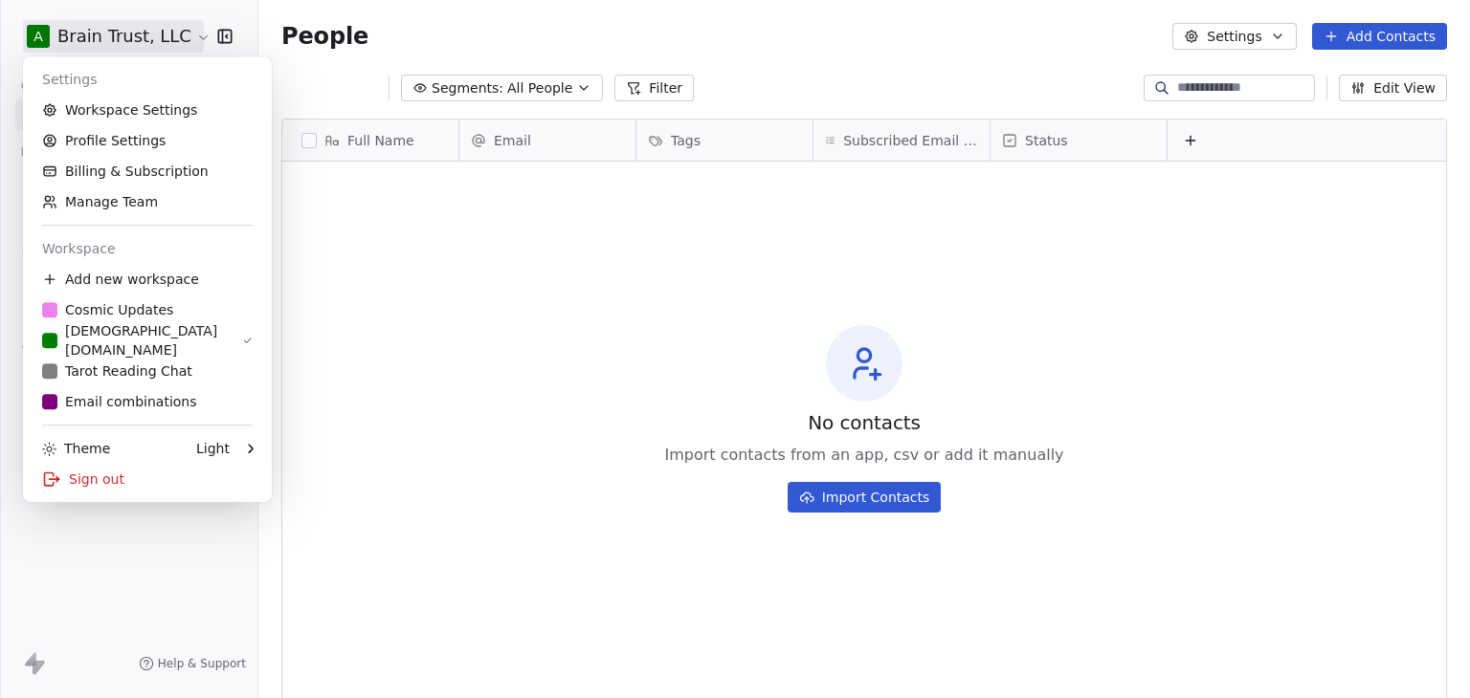
click at [84, 35] on html "A Brain Trust, LLC Contacts People Marketing Workflows Campaigns Sales Pipeline…" at bounding box center [735, 349] width 1470 height 698
click at [144, 365] on div "T Tarot Reading Chat" at bounding box center [117, 371] width 150 height 19
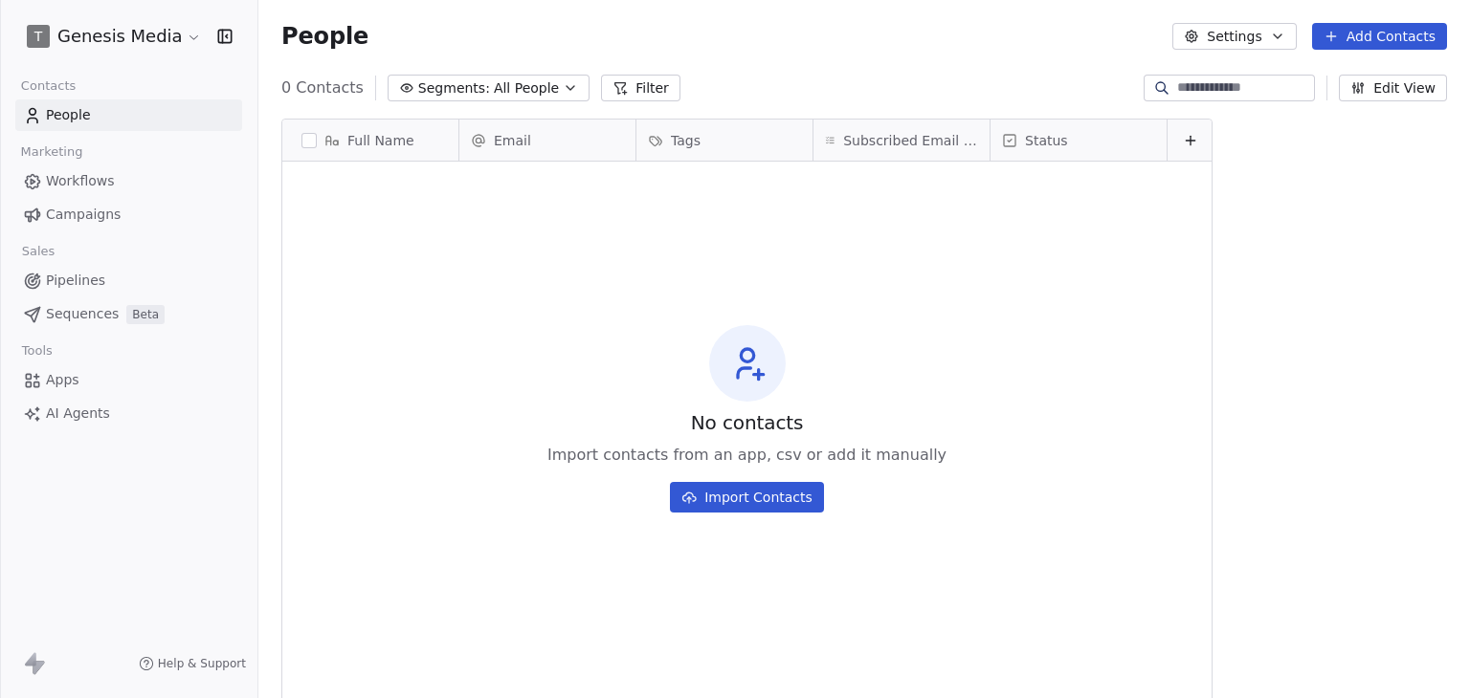
scroll to position [599, 1196]
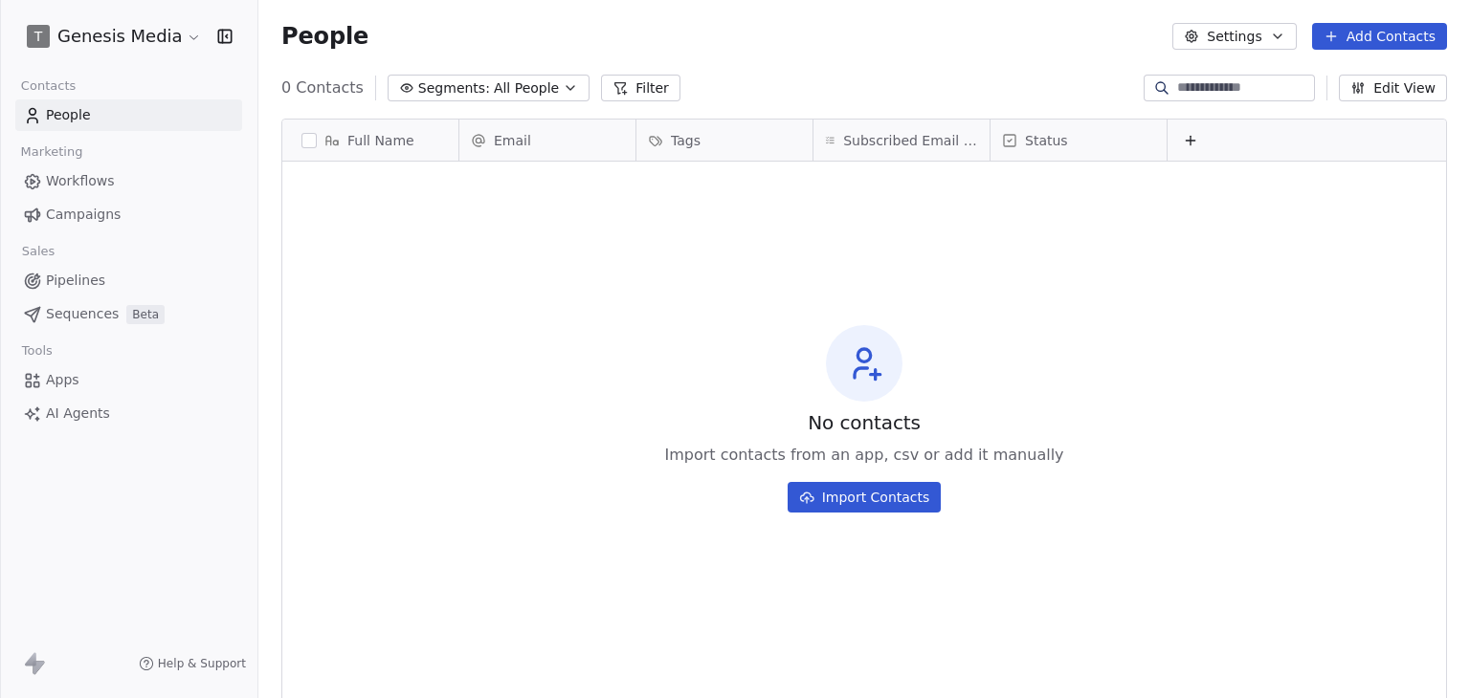
click at [111, 38] on html "T Genesis Media Contacts People Marketing Workflows Campaigns Sales Pipelines S…" at bounding box center [735, 349] width 1470 height 698
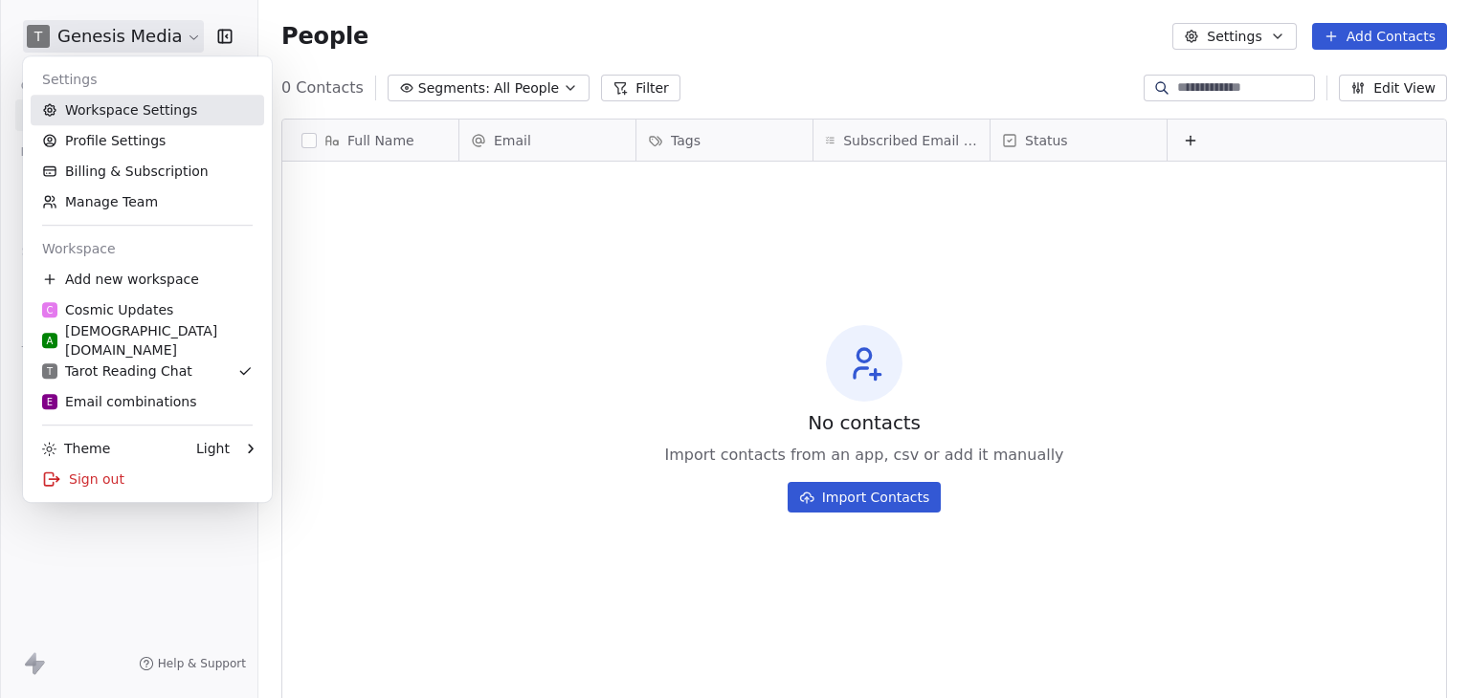
click at [154, 119] on link "Workspace Settings" at bounding box center [147, 110] width 233 height 31
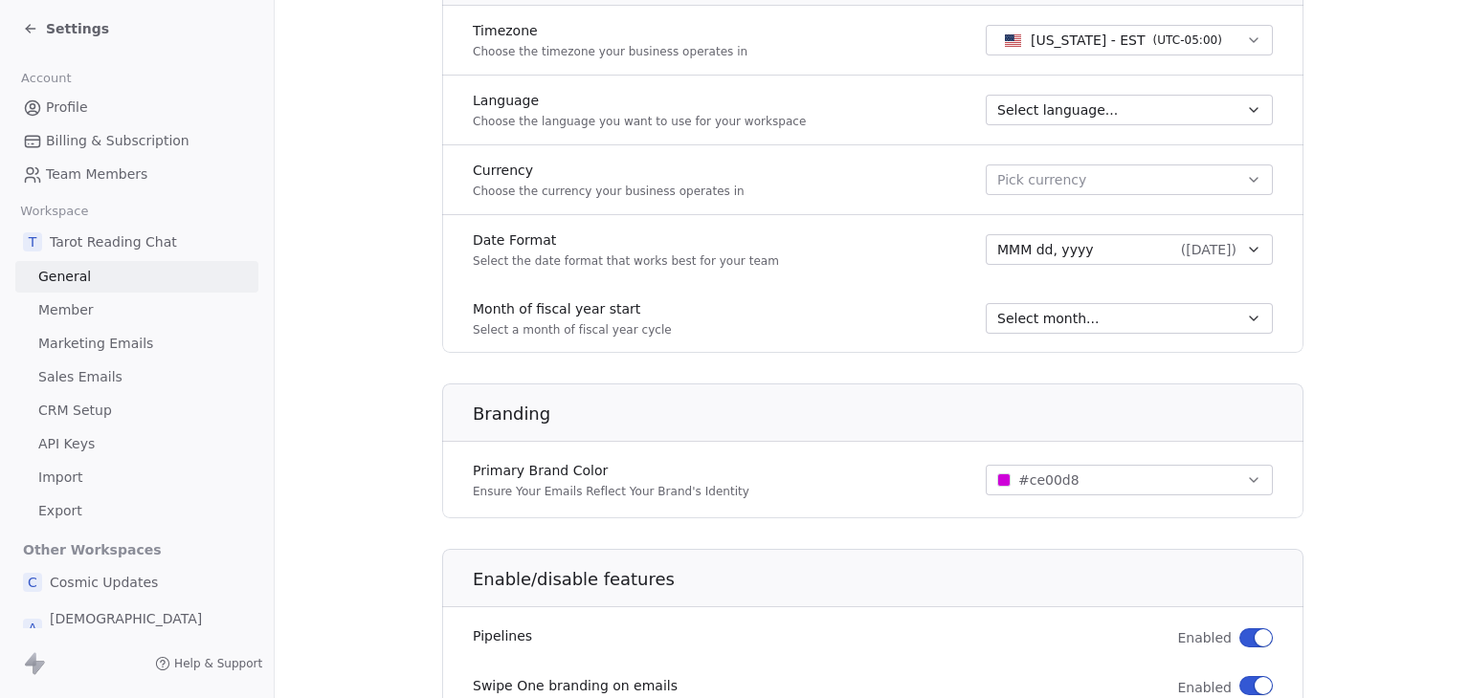
click at [131, 348] on span "Marketing Emails" at bounding box center [95, 344] width 115 height 20
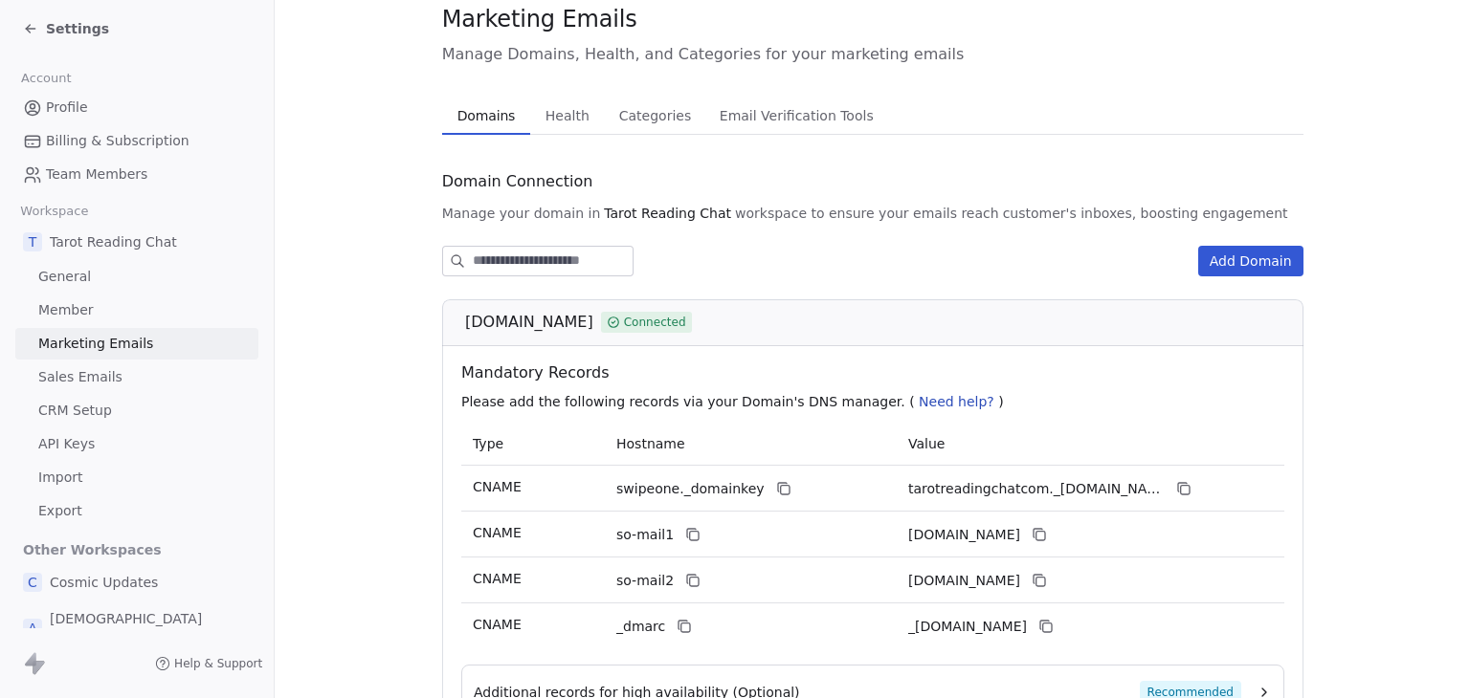
scroll to position [33, 0]
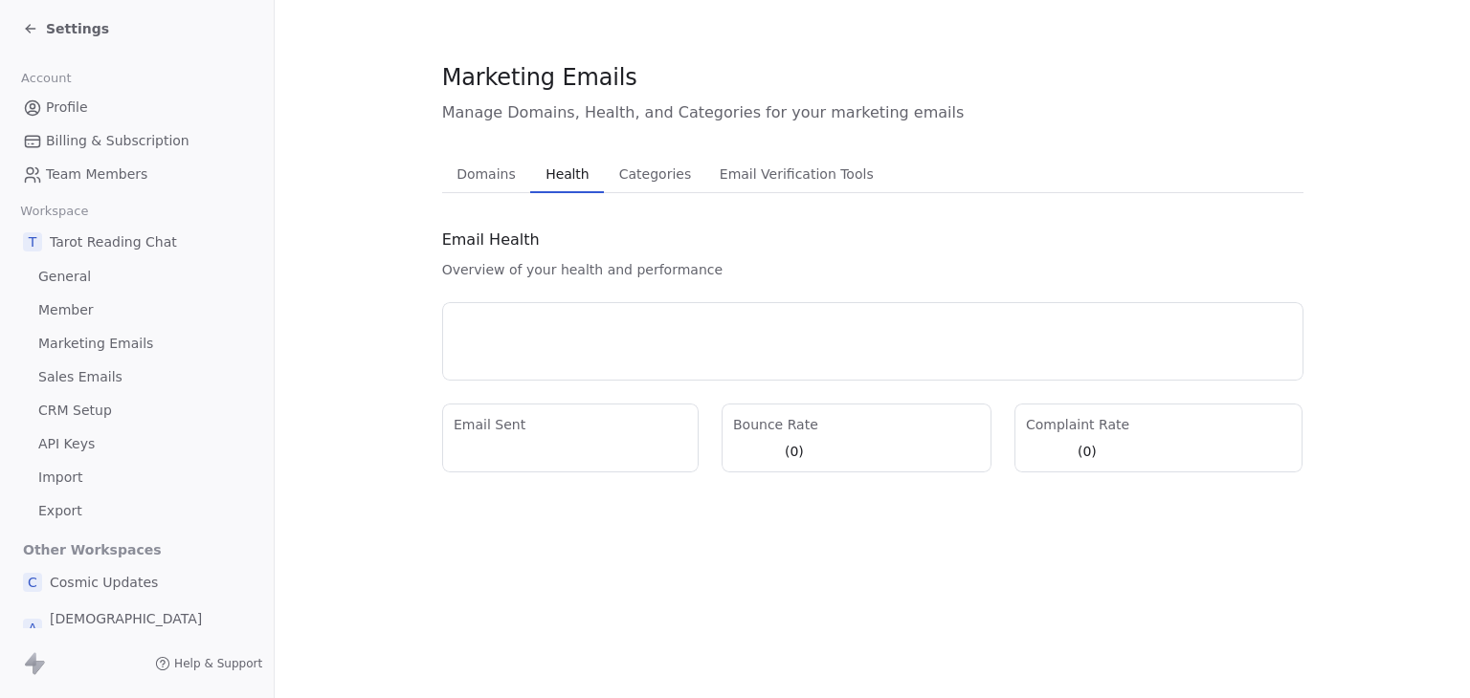
click at [559, 144] on div "Marketing Emails Manage Domains, Health, and Categories for your marketing emai…" at bounding box center [872, 266] width 861 height 411
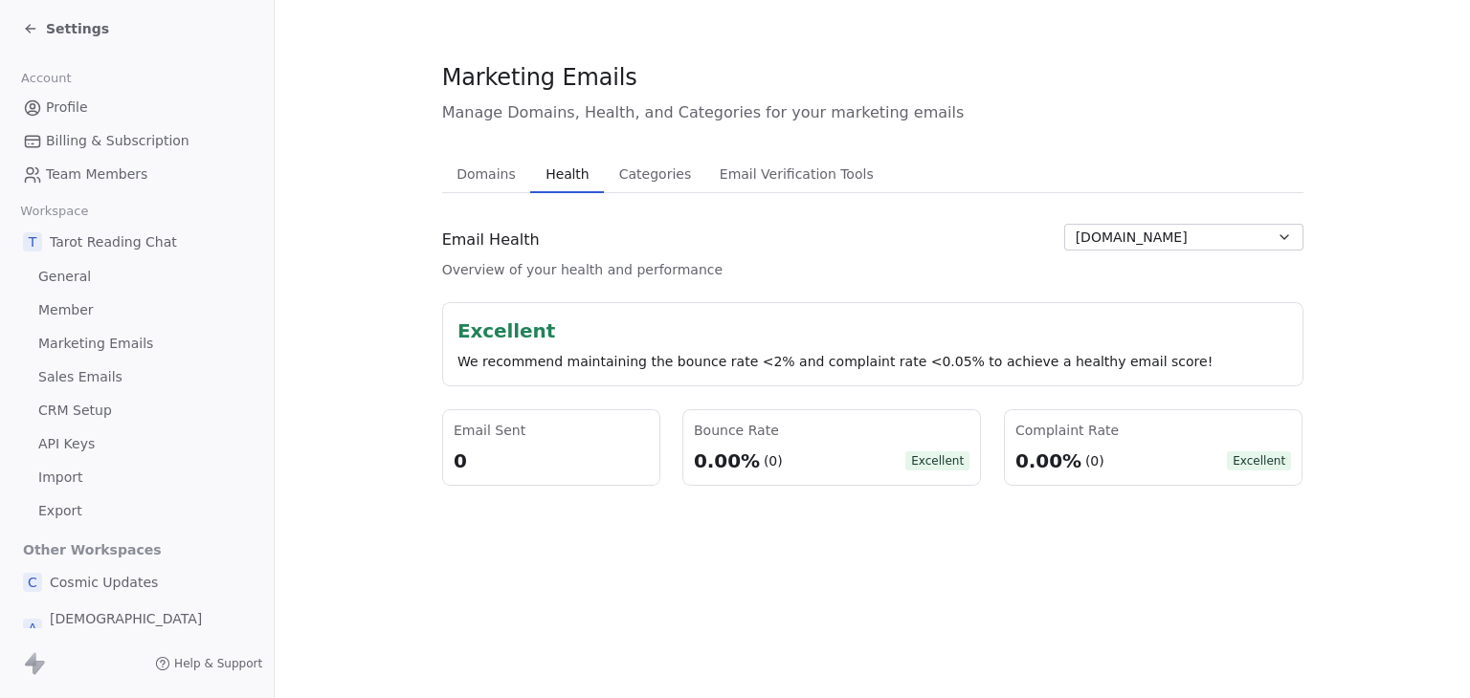
click at [1118, 234] on span "tarotreadingchat.com" at bounding box center [1131, 238] width 112 height 20
click at [85, 31] on html "Settings Account Profile Billing & Subscription Team Members Workspace T Tarot …" at bounding box center [735, 349] width 1470 height 698
click at [85, 31] on span "Settings" at bounding box center [77, 28] width 63 height 19
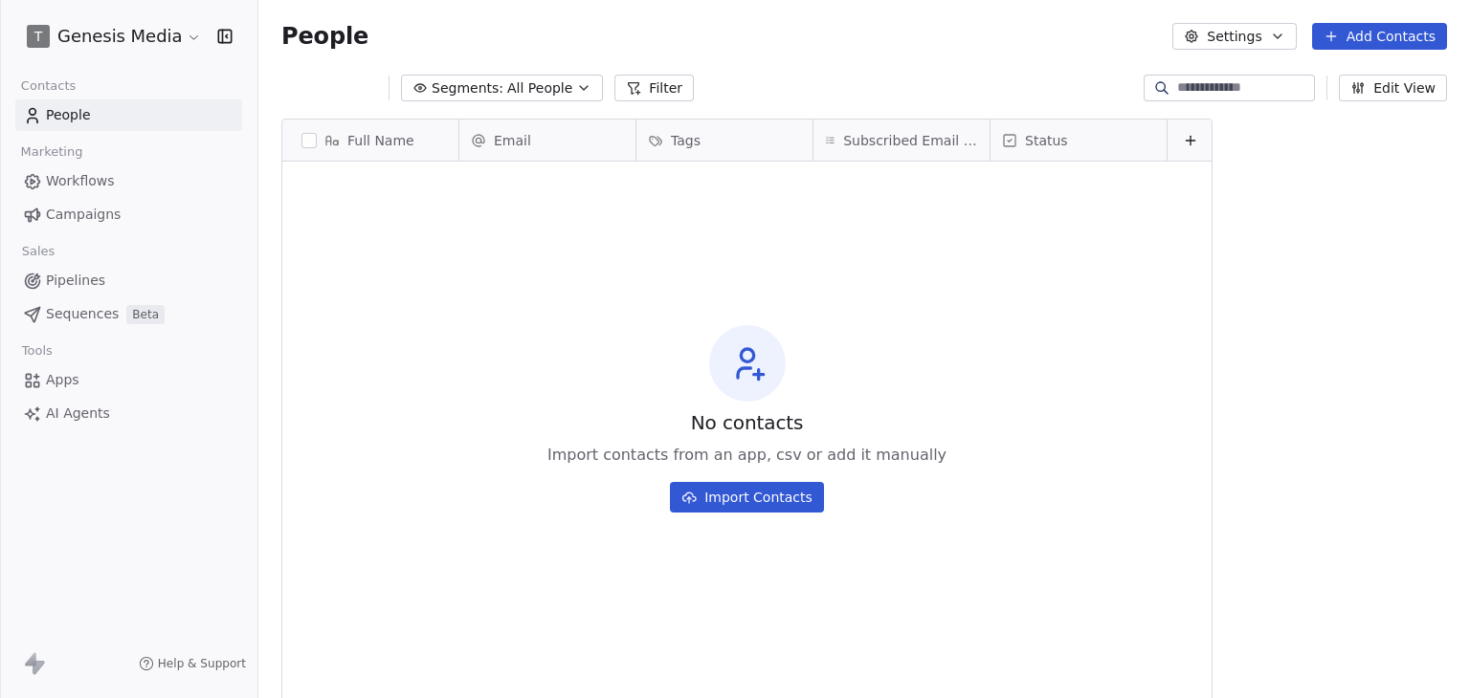
scroll to position [599, 1196]
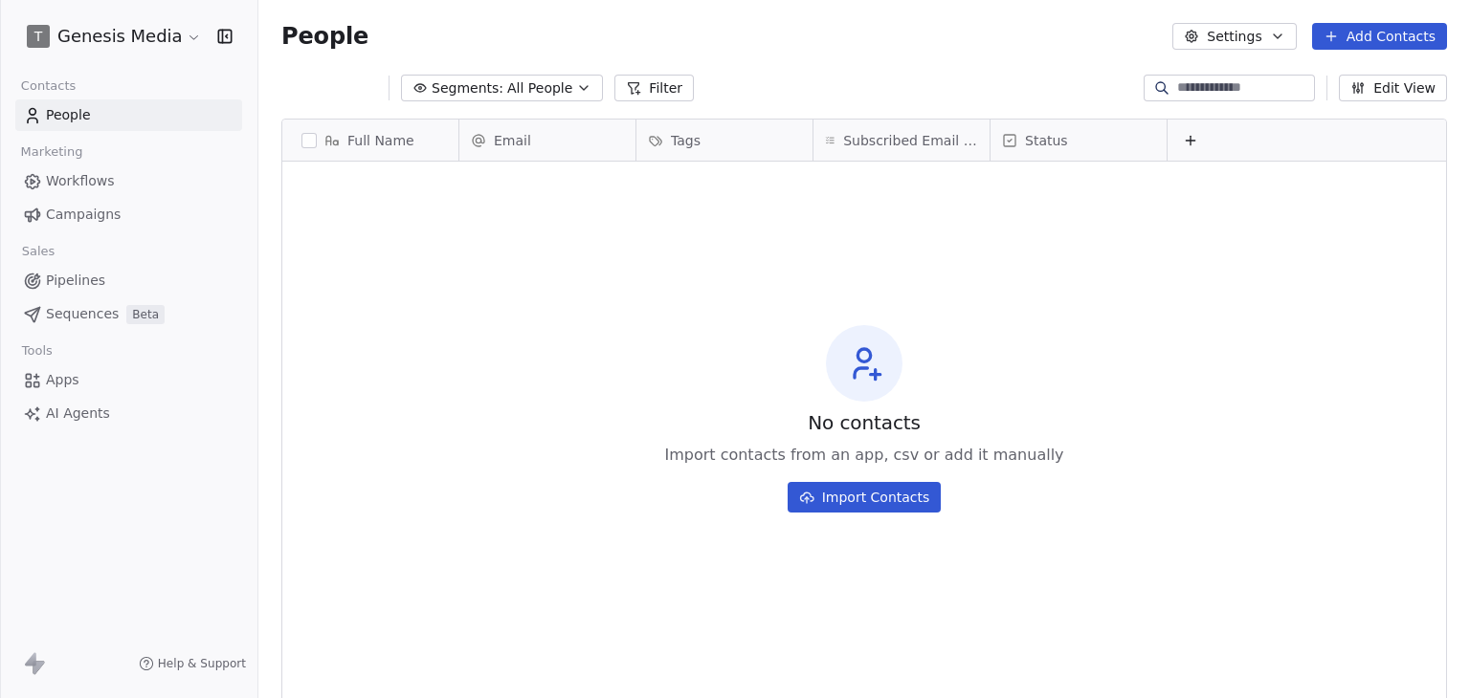
click at [85, 31] on html "T Genesis Media Contacts People Marketing Workflows Campaigns Sales Pipelines S…" at bounding box center [735, 349] width 1470 height 698
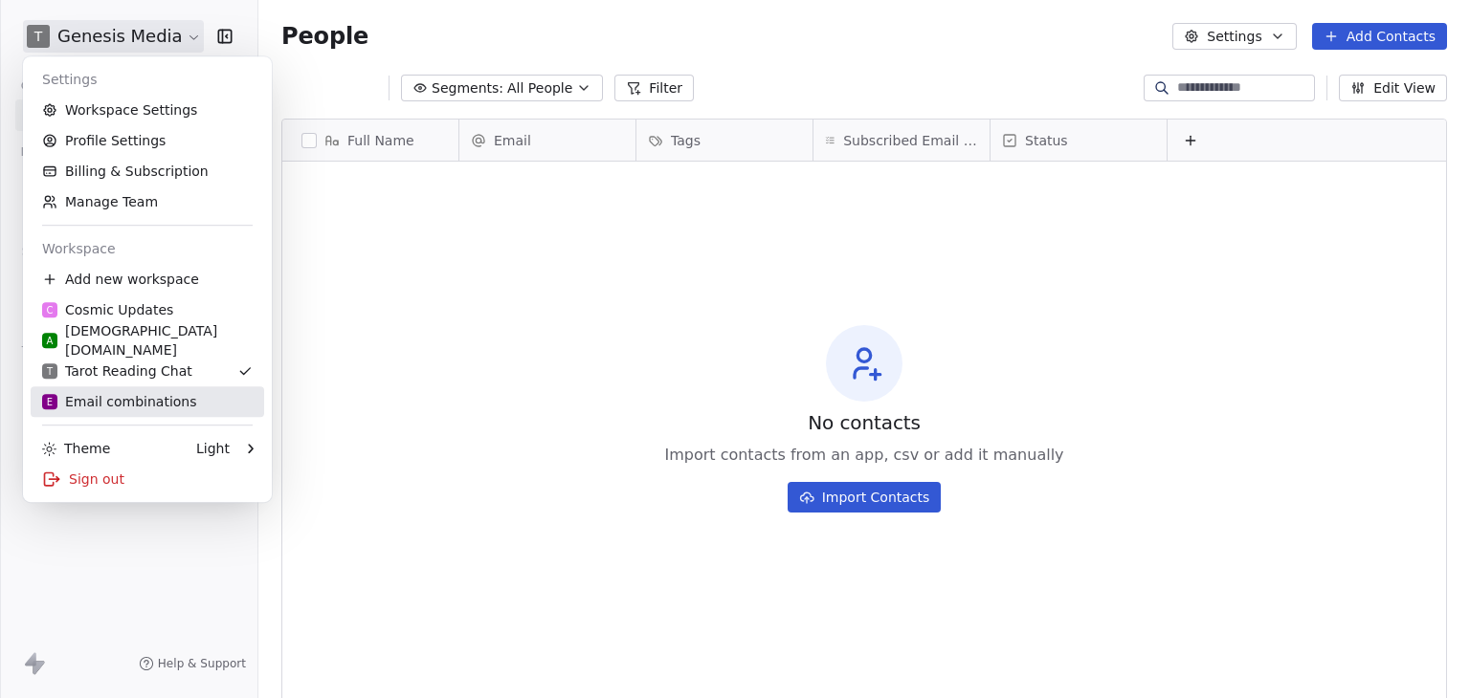
click at [106, 415] on link "E Email combinations" at bounding box center [147, 402] width 233 height 31
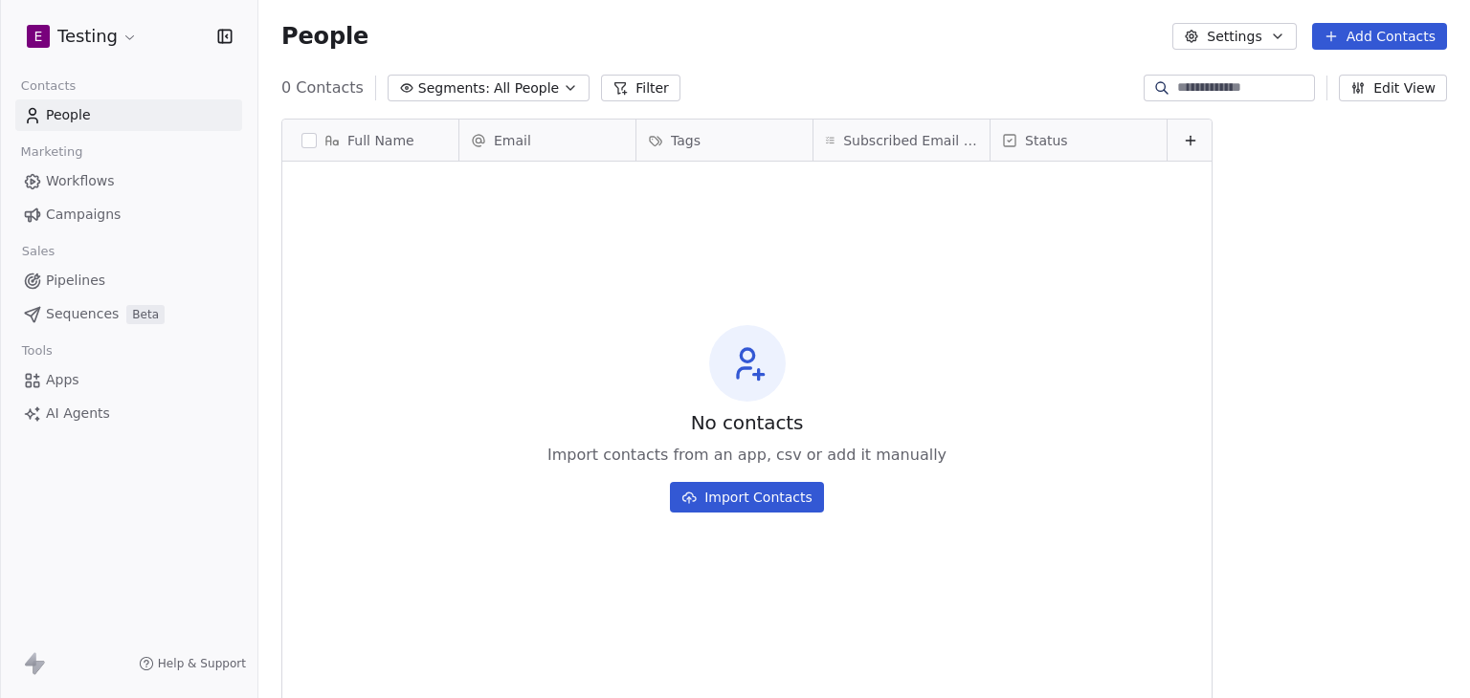
scroll to position [599, 1196]
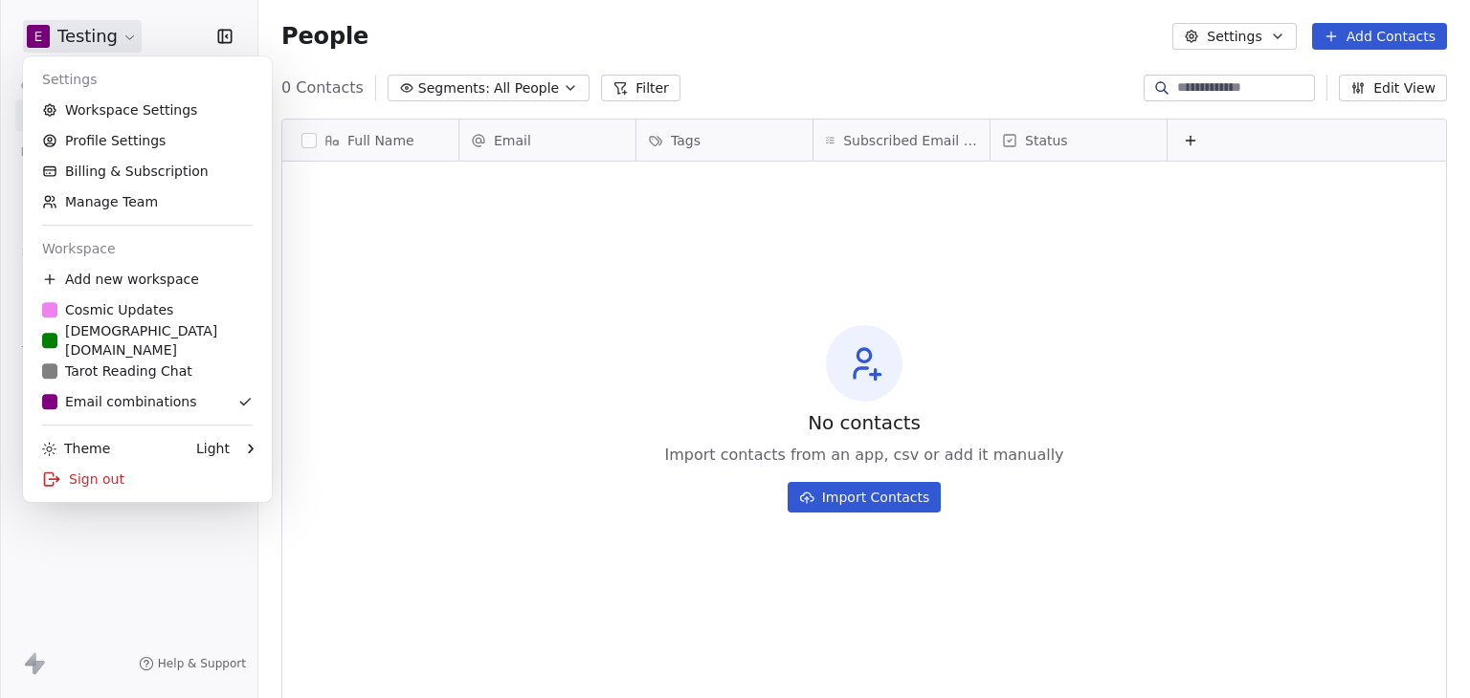
click at [89, 44] on html "E Testing Contacts People Marketing Workflows Campaigns Sales Pipelines Sequenc…" at bounding box center [735, 349] width 1470 height 698
click at [364, 307] on html "E Testing Contacts People Marketing Workflows Campaigns Sales Pipelines Sequenc…" at bounding box center [735, 349] width 1470 height 698
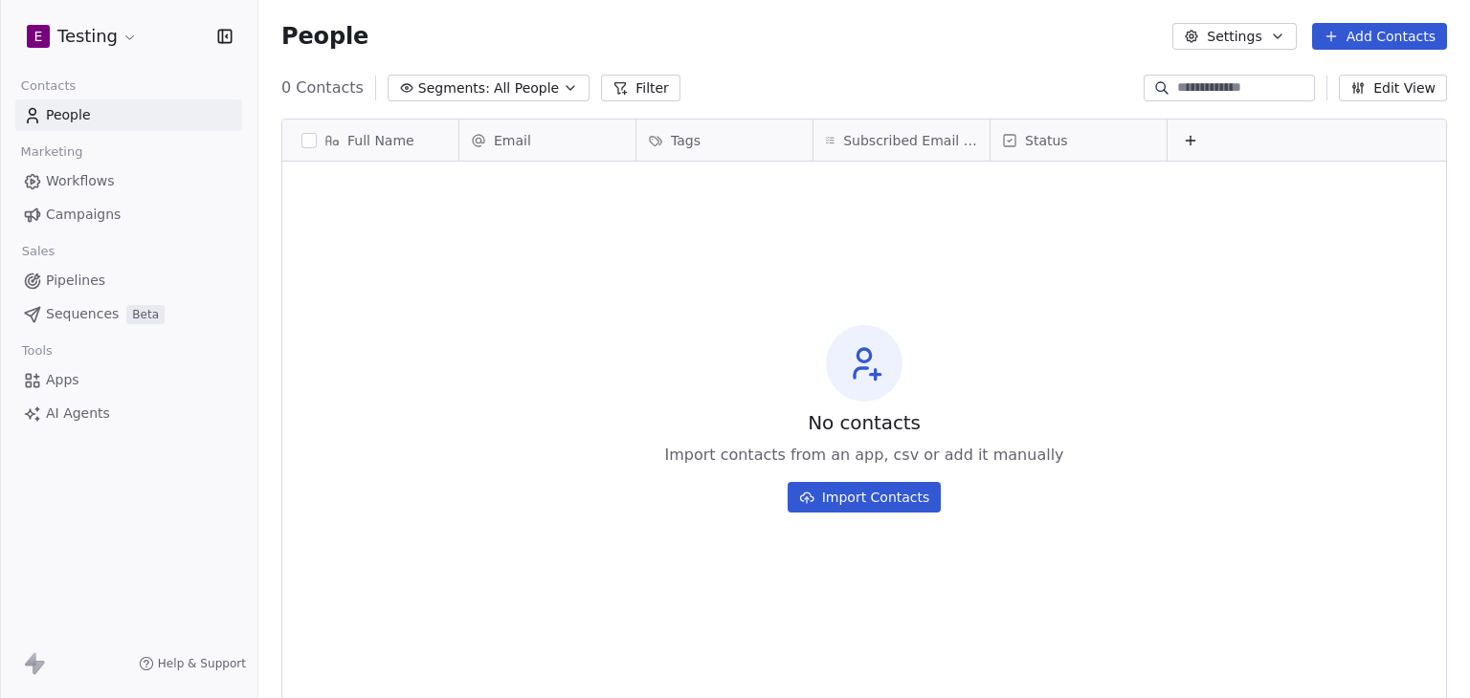
click at [108, 36] on html "E Testing Contacts People Marketing Workflows Campaigns Sales Pipelines Sequenc…" at bounding box center [735, 349] width 1470 height 698
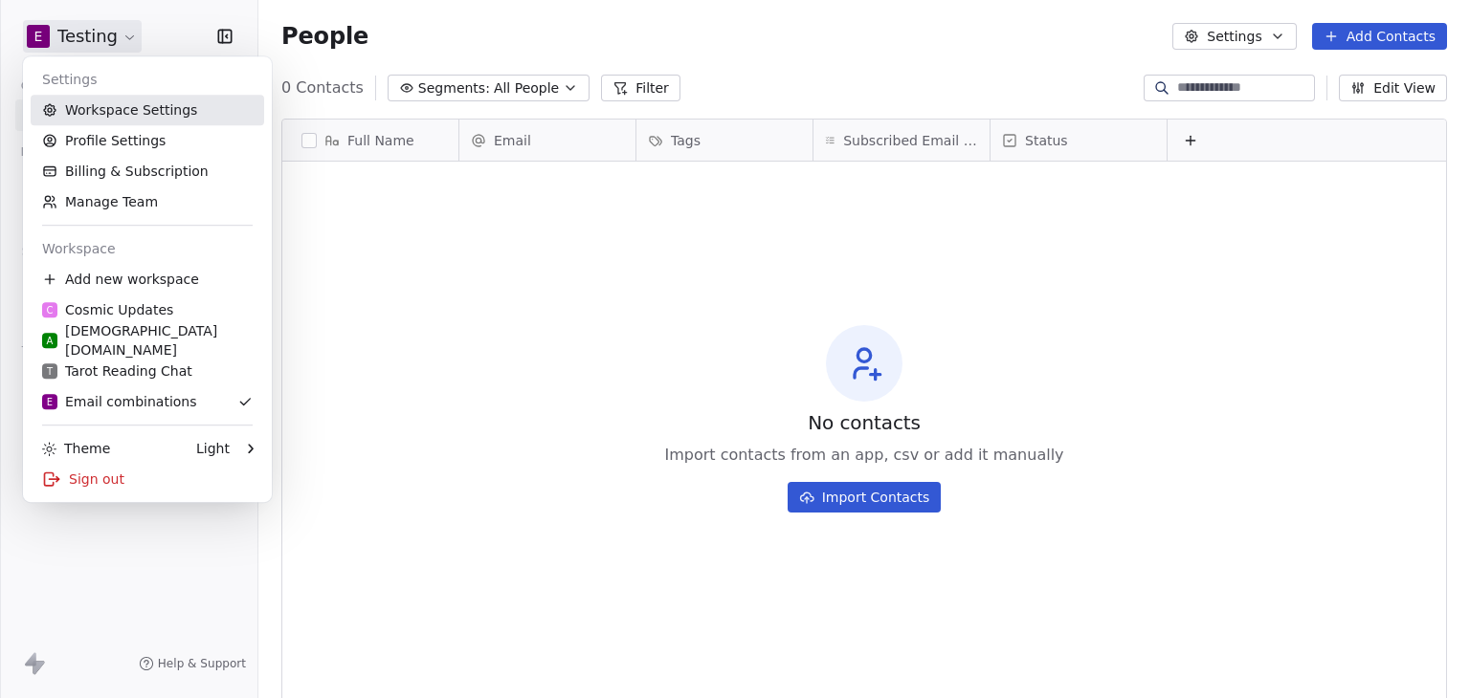
click at [100, 120] on link "Workspace Settings" at bounding box center [147, 110] width 233 height 31
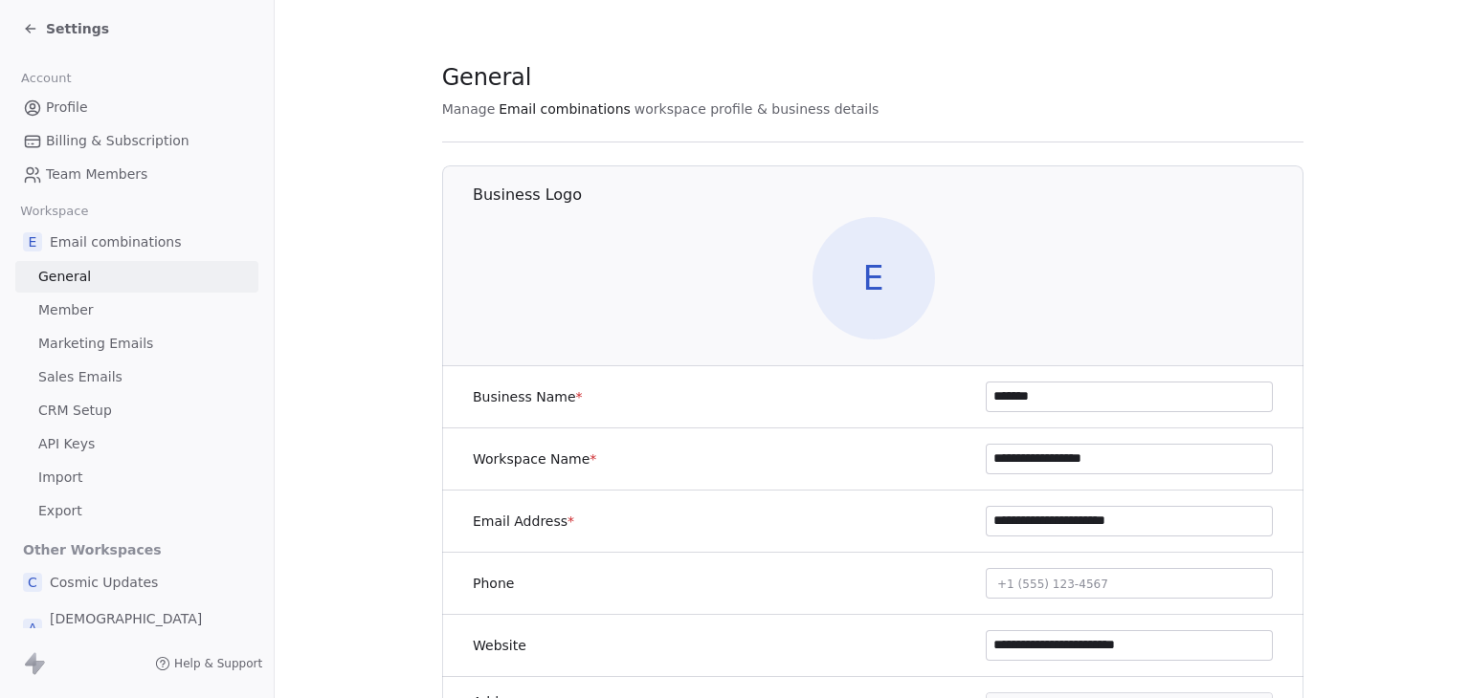
click at [96, 343] on span "Marketing Emails" at bounding box center [95, 344] width 115 height 20
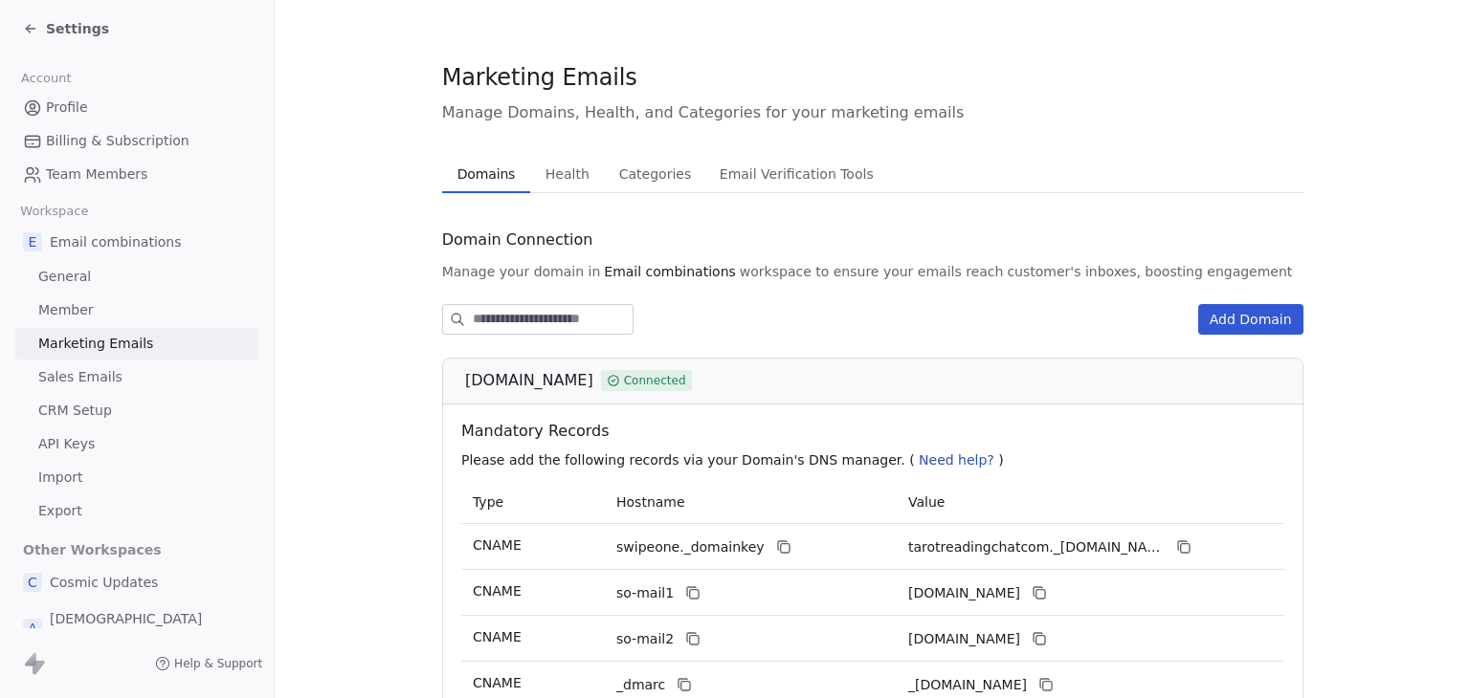
click at [566, 162] on span "Health" at bounding box center [567, 174] width 59 height 27
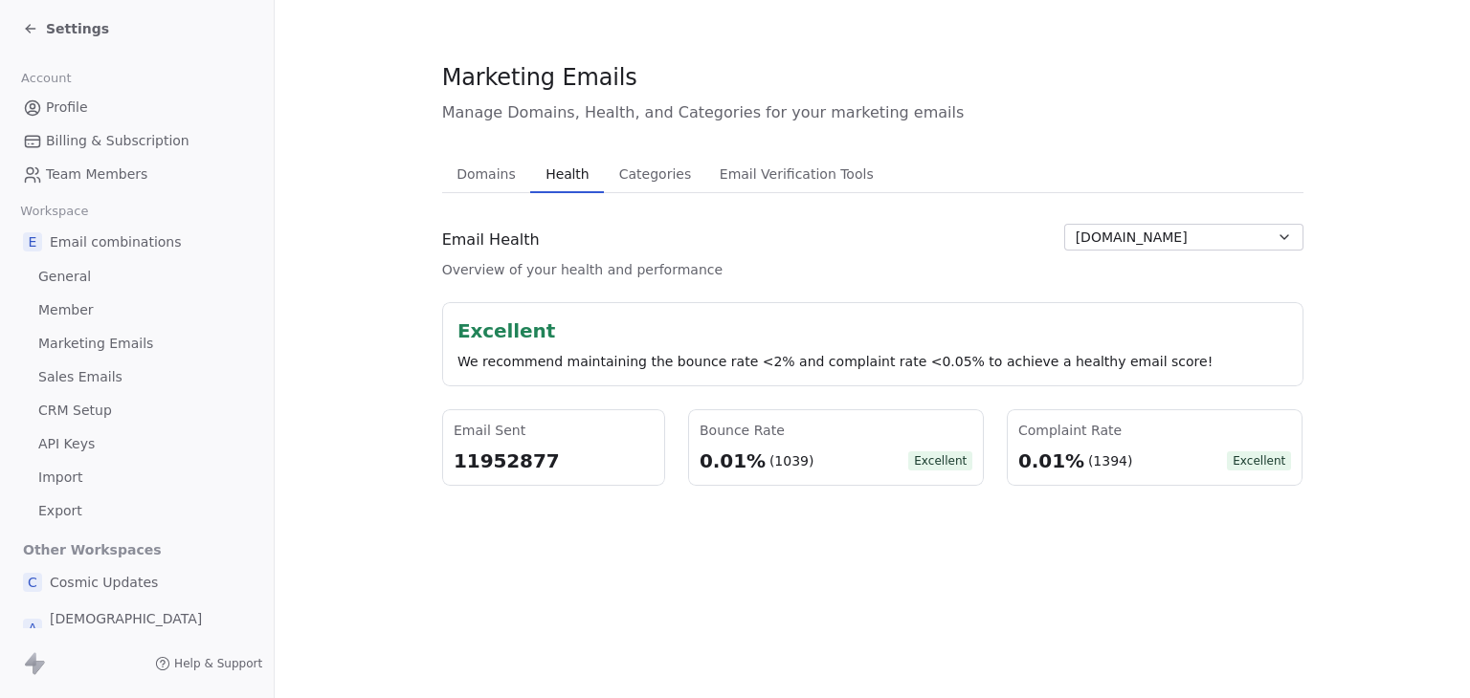
click at [1199, 231] on button "cosmicupdates.com" at bounding box center [1183, 237] width 239 height 27
click at [1340, 296] on html "Settings Account Profile Billing & Subscription Team Members Workspace E Email …" at bounding box center [735, 349] width 1470 height 698
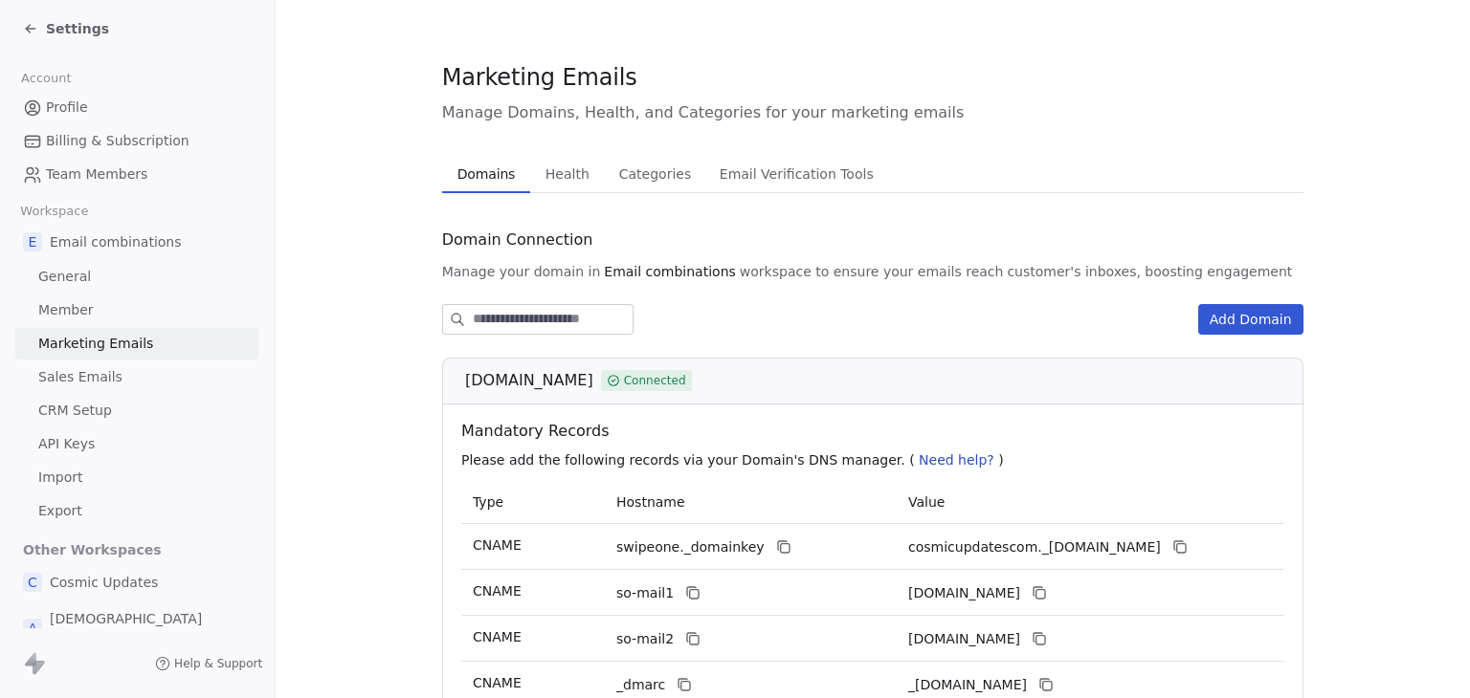
click at [490, 169] on span "Domains" at bounding box center [487, 174] width 74 height 27
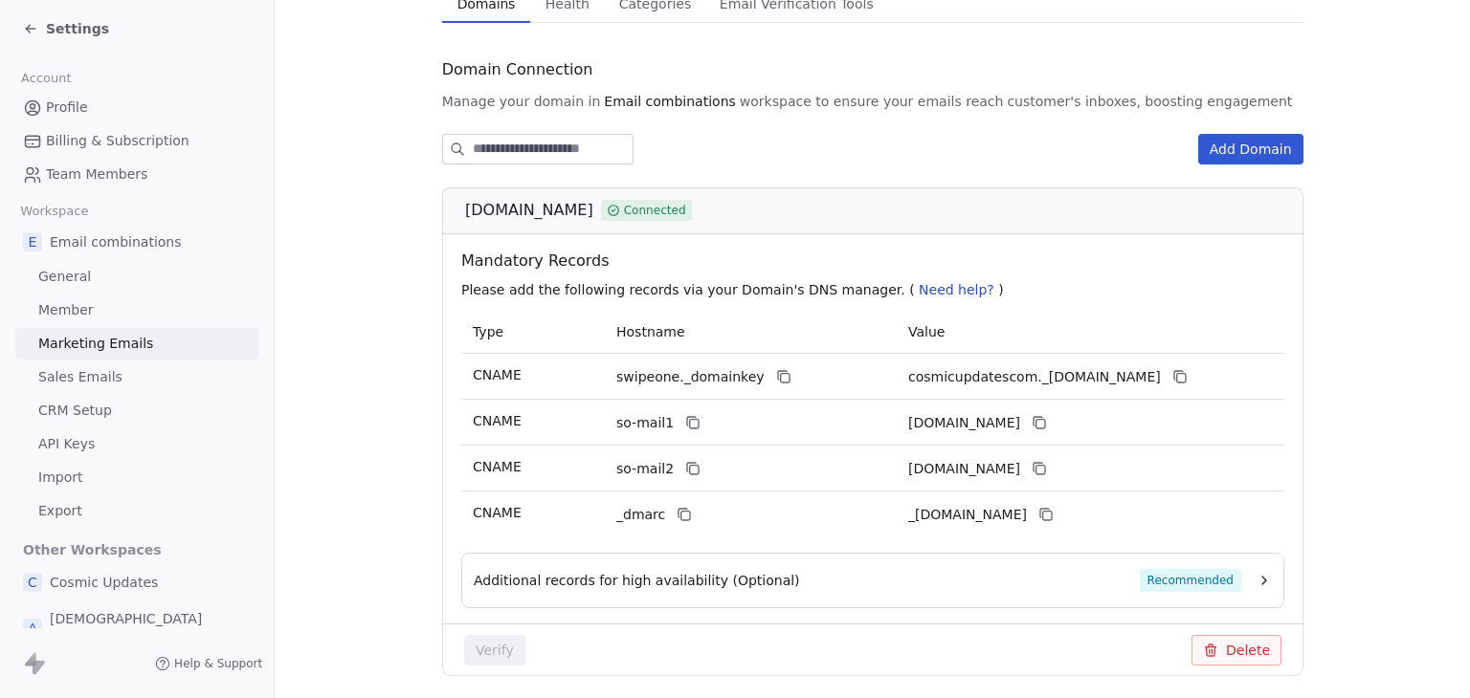
scroll to position [239, 0]
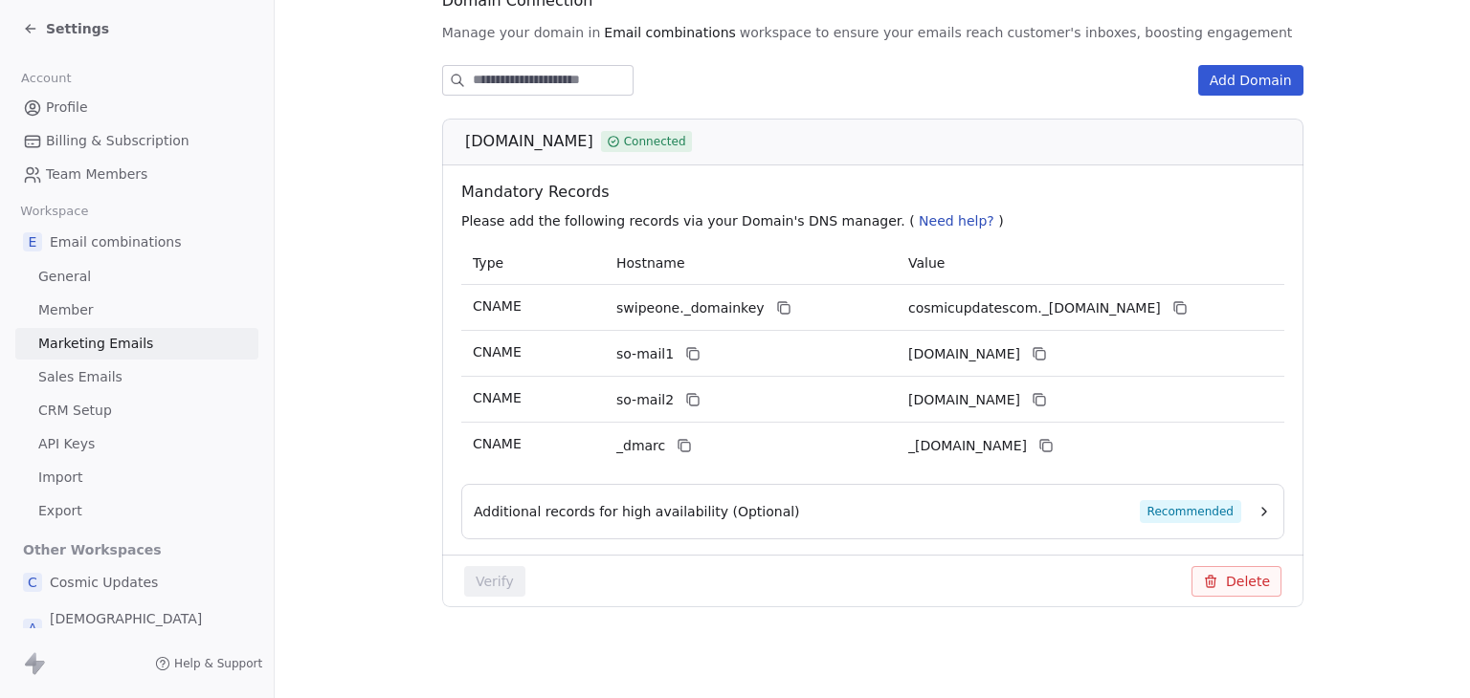
click at [56, 17] on div "Settings" at bounding box center [140, 28] width 235 height 27
click at [58, 28] on span "Settings" at bounding box center [77, 28] width 63 height 19
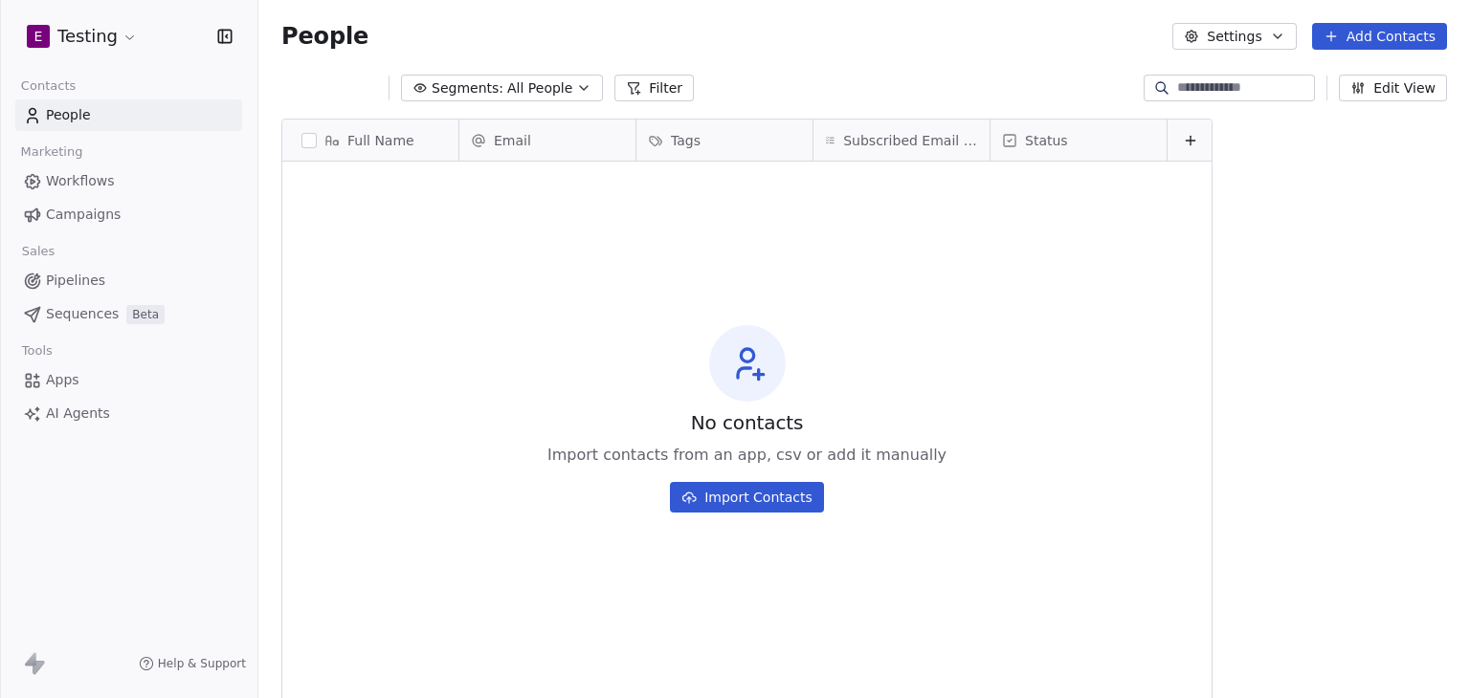
scroll to position [599, 1196]
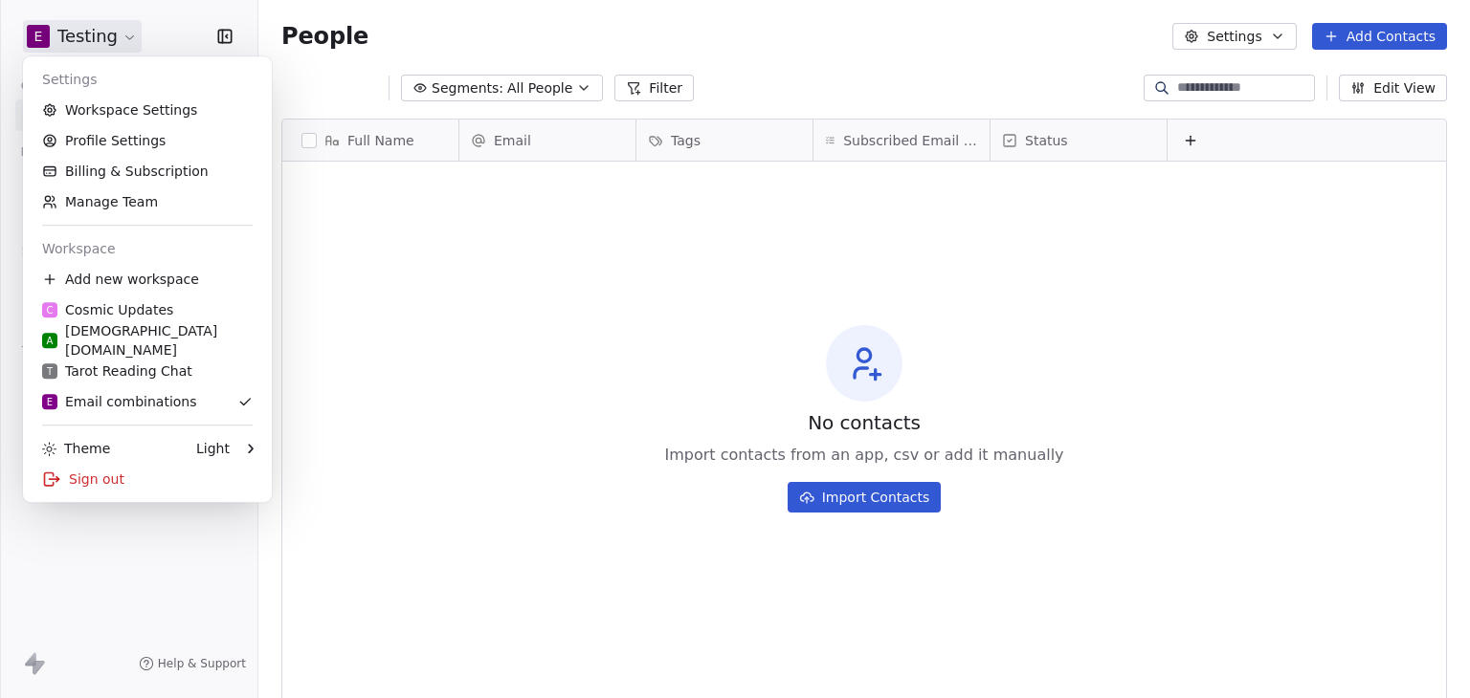
click at [90, 39] on html "E Testing Contacts People Marketing Workflows Campaigns Sales Pipelines Sequenc…" at bounding box center [735, 349] width 1470 height 698
click at [85, 486] on div "Sign out" at bounding box center [147, 479] width 233 height 31
